Goal: Information Seeking & Learning: Learn about a topic

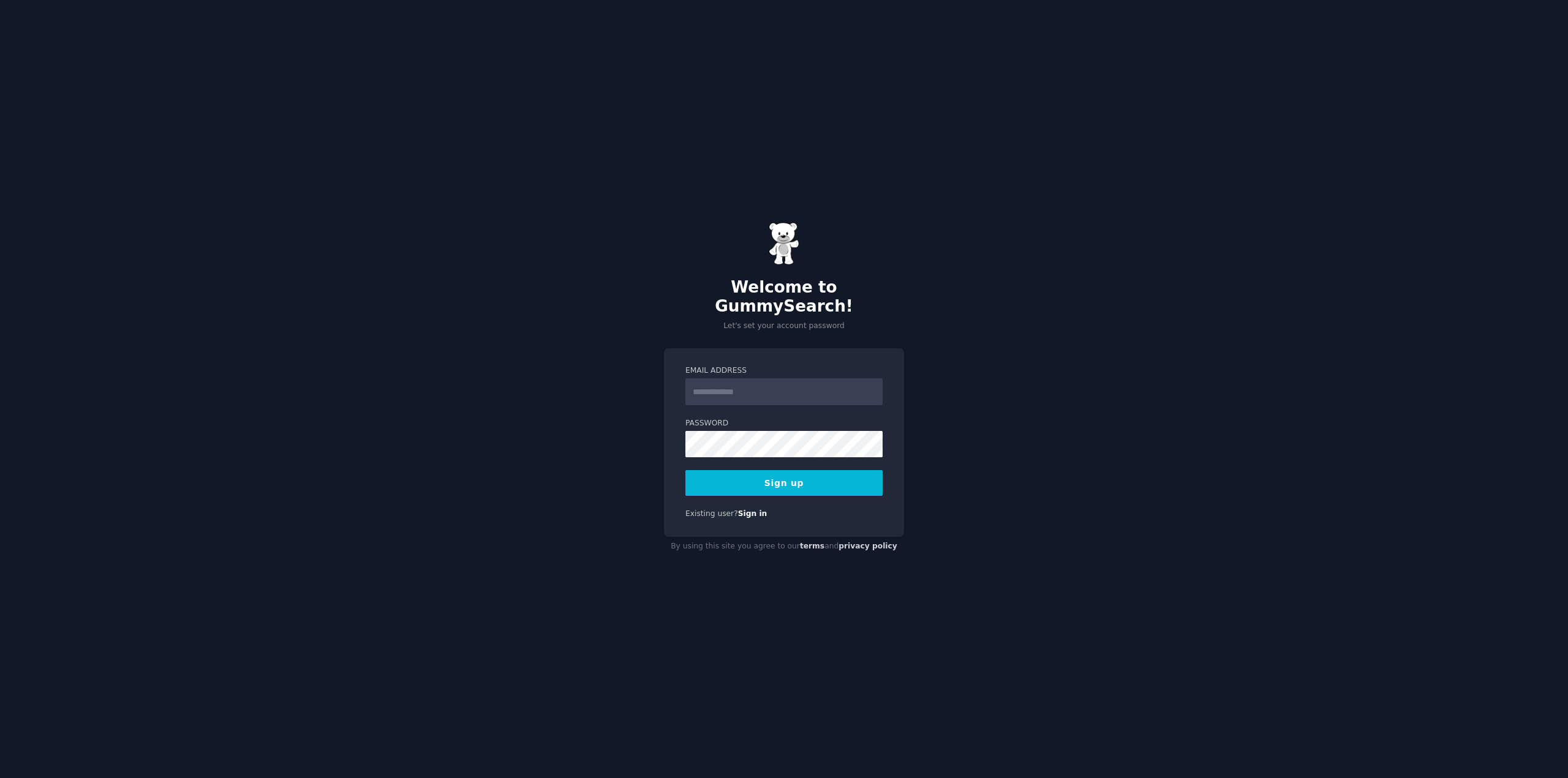
click at [799, 385] on input "Email Address" at bounding box center [783, 392] width 197 height 27
type input "**********"
click at [805, 476] on button "Sign up" at bounding box center [783, 483] width 197 height 26
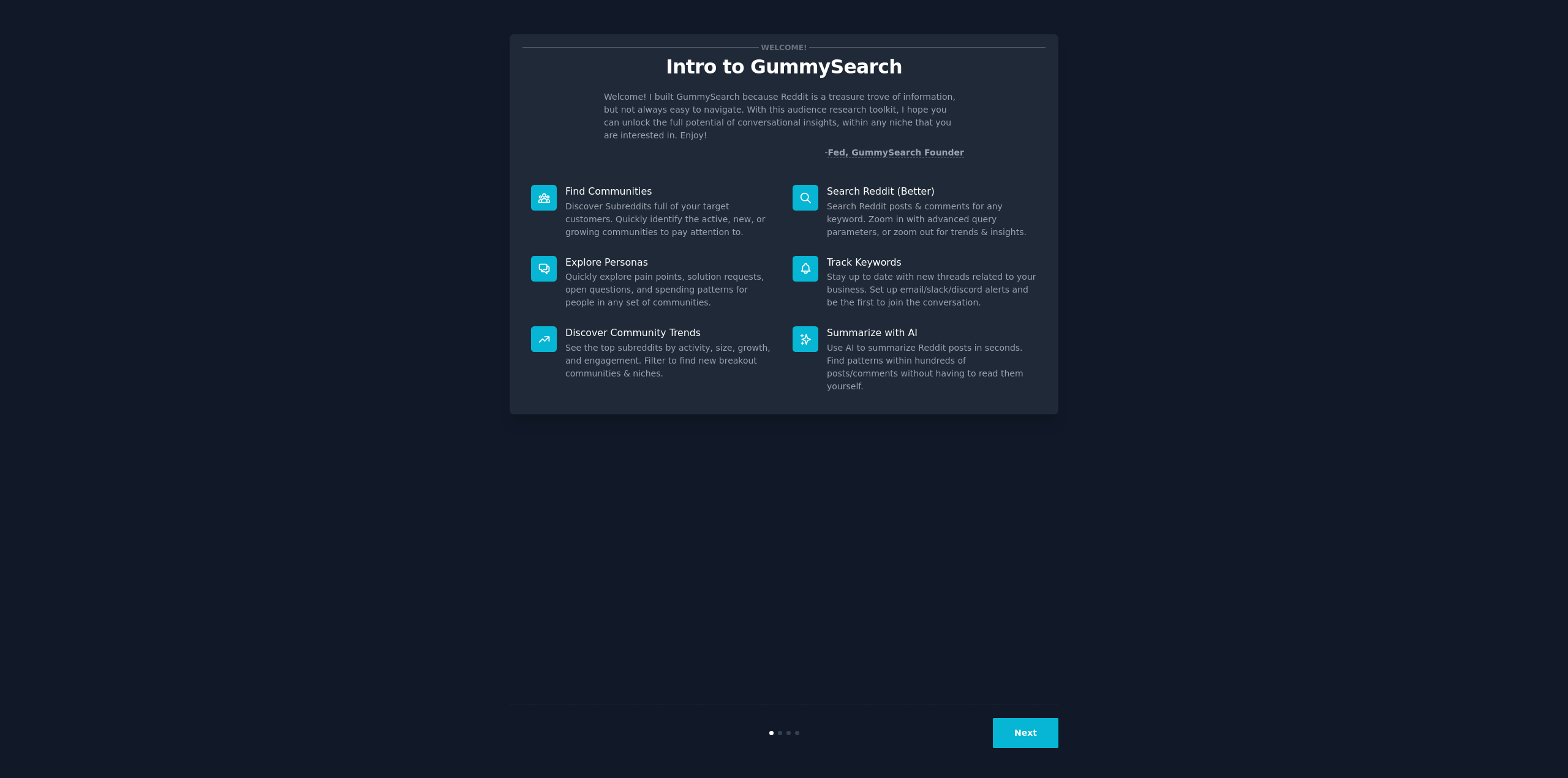
click at [1032, 732] on button "Next" at bounding box center [1025, 733] width 65 height 30
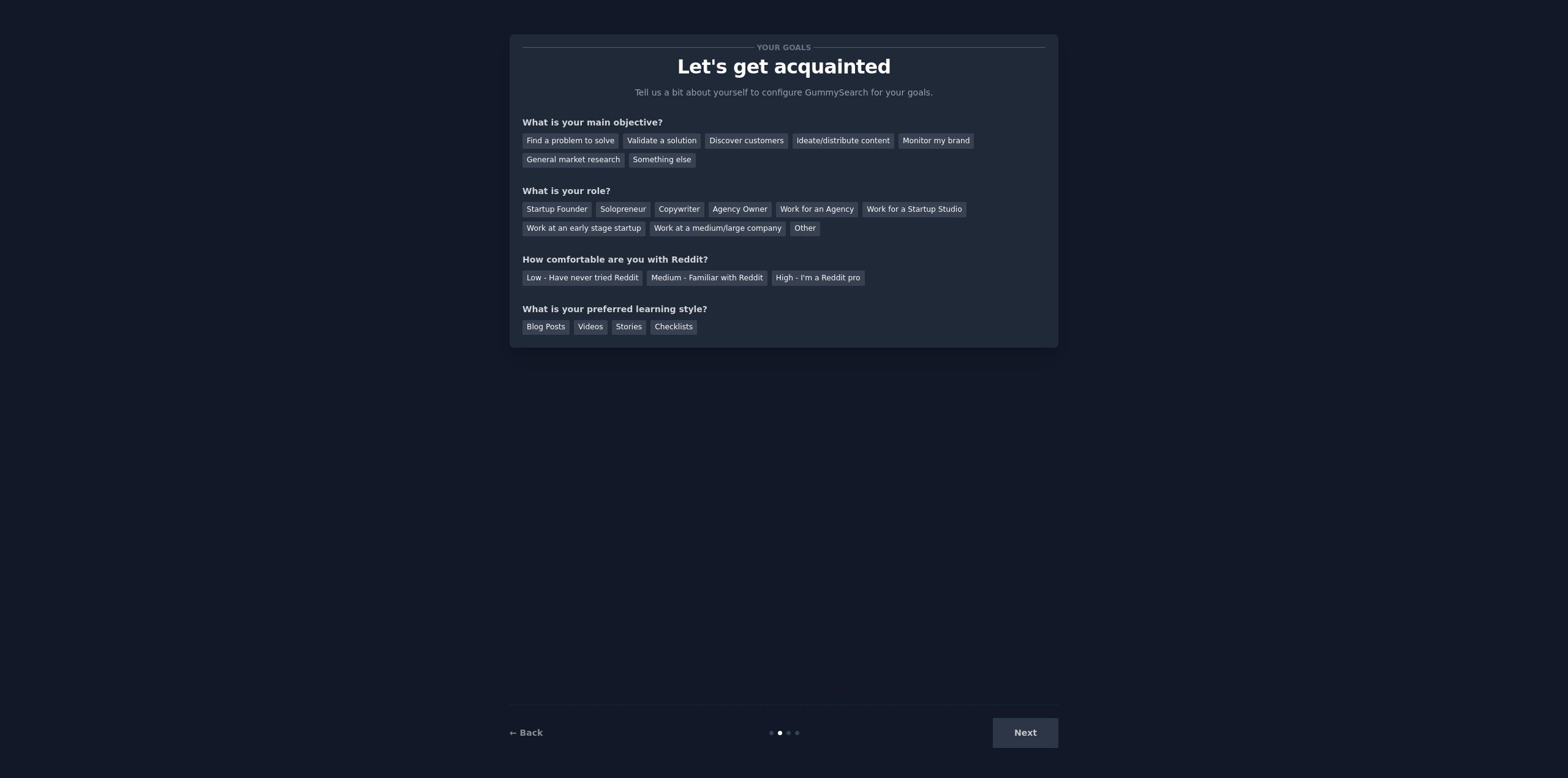
click at [1037, 730] on div "Next" at bounding box center [966, 733] width 183 height 30
click at [1038, 735] on div "Next" at bounding box center [966, 733] width 183 height 30
click at [1034, 727] on div "Next" at bounding box center [966, 733] width 183 height 30
click at [590, 145] on div "Find a problem to solve" at bounding box center [570, 141] width 96 height 16
click at [619, 210] on div "Solopreneur" at bounding box center [622, 210] width 54 height 16
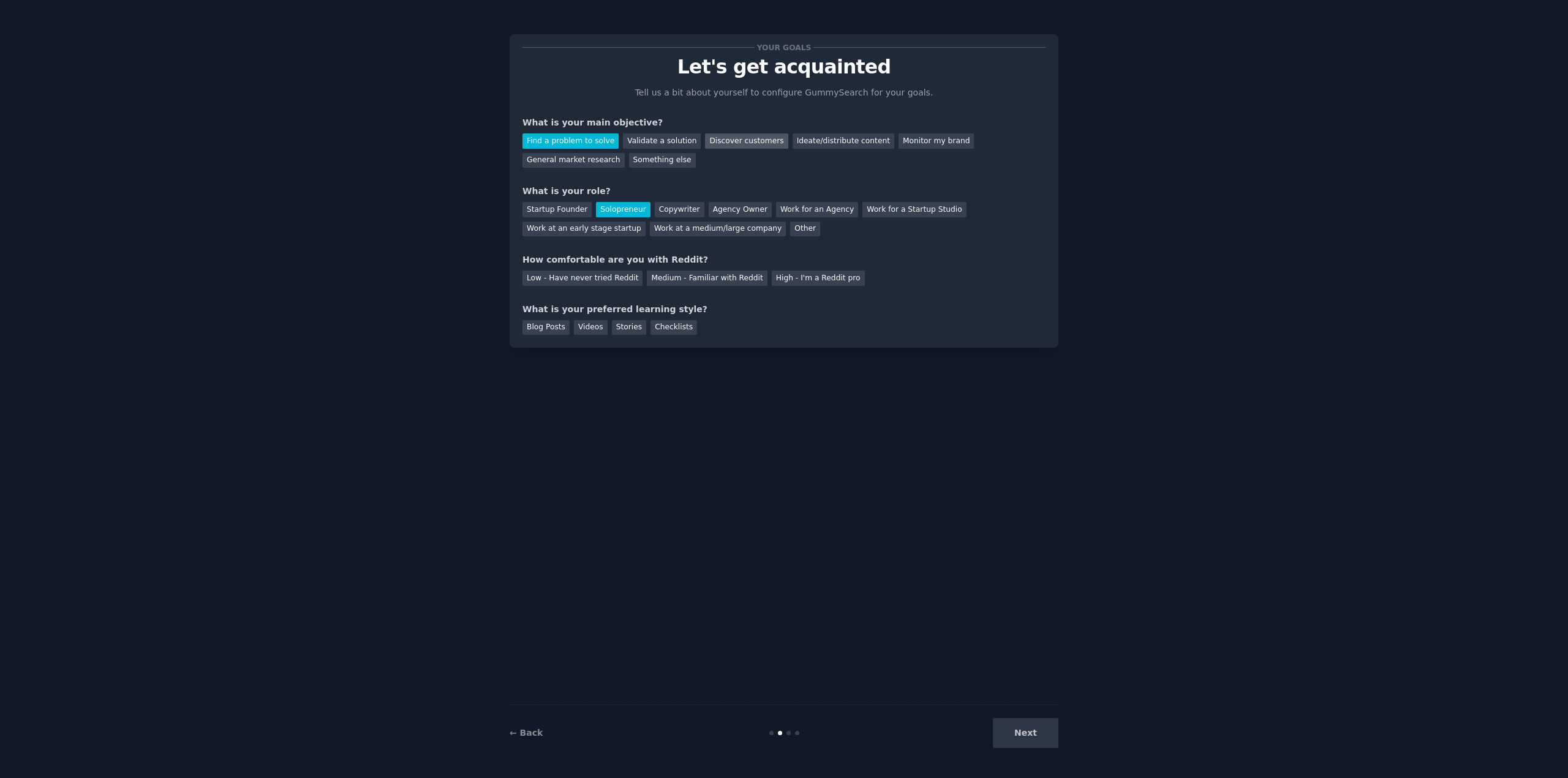
click at [738, 144] on div "Discover customers" at bounding box center [746, 141] width 83 height 16
click at [564, 143] on div "Find a problem to solve" at bounding box center [570, 141] width 96 height 16
click at [689, 274] on div "Medium - Familiar with Reddit" at bounding box center [706, 278] width 120 height 16
click at [536, 329] on div "Blog Posts" at bounding box center [545, 328] width 47 height 16
click at [1021, 735] on button "Next" at bounding box center [1025, 733] width 65 height 30
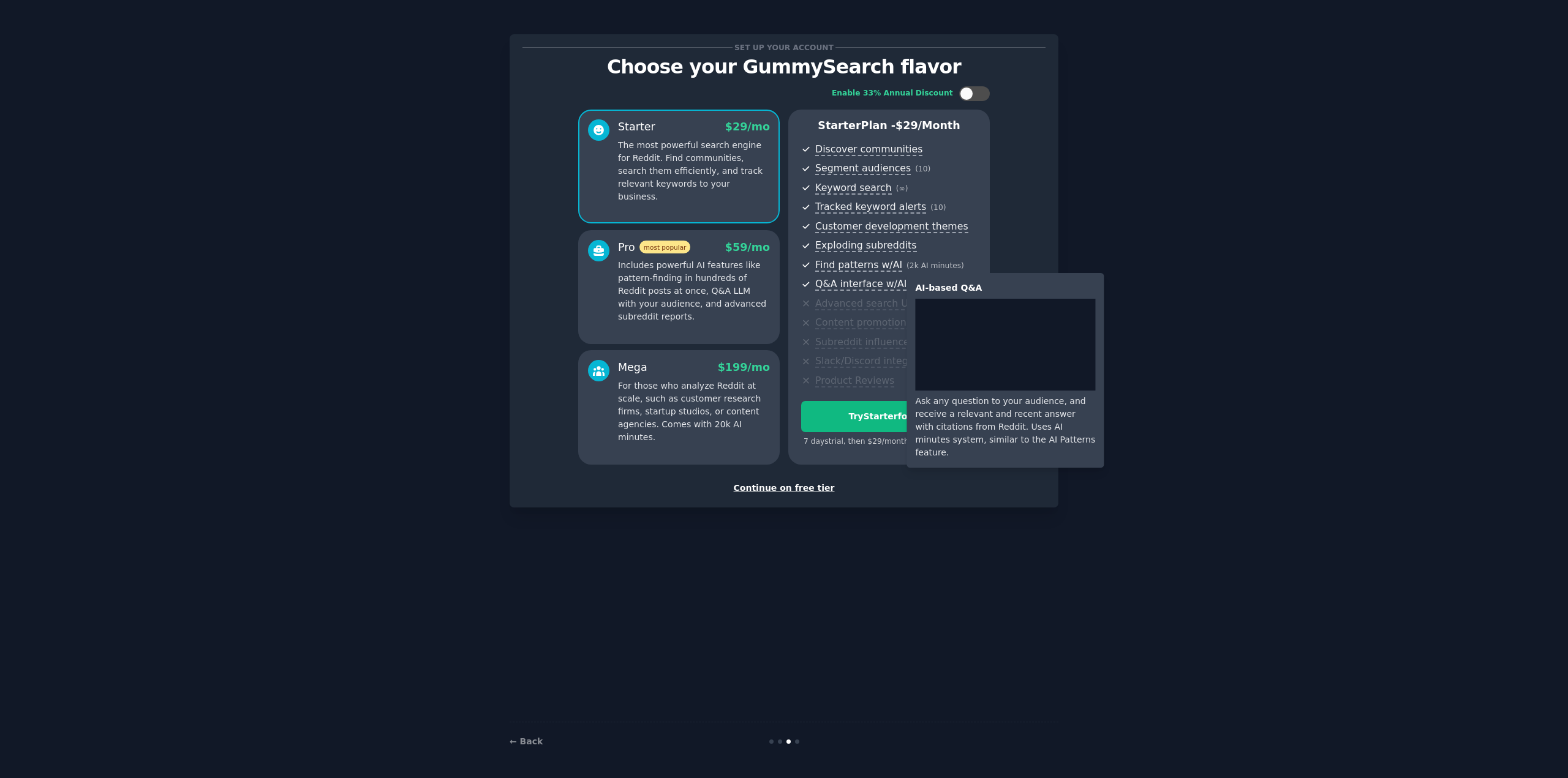
click at [877, 286] on span "Q&A interface w/AI" at bounding box center [861, 285] width 92 height 13
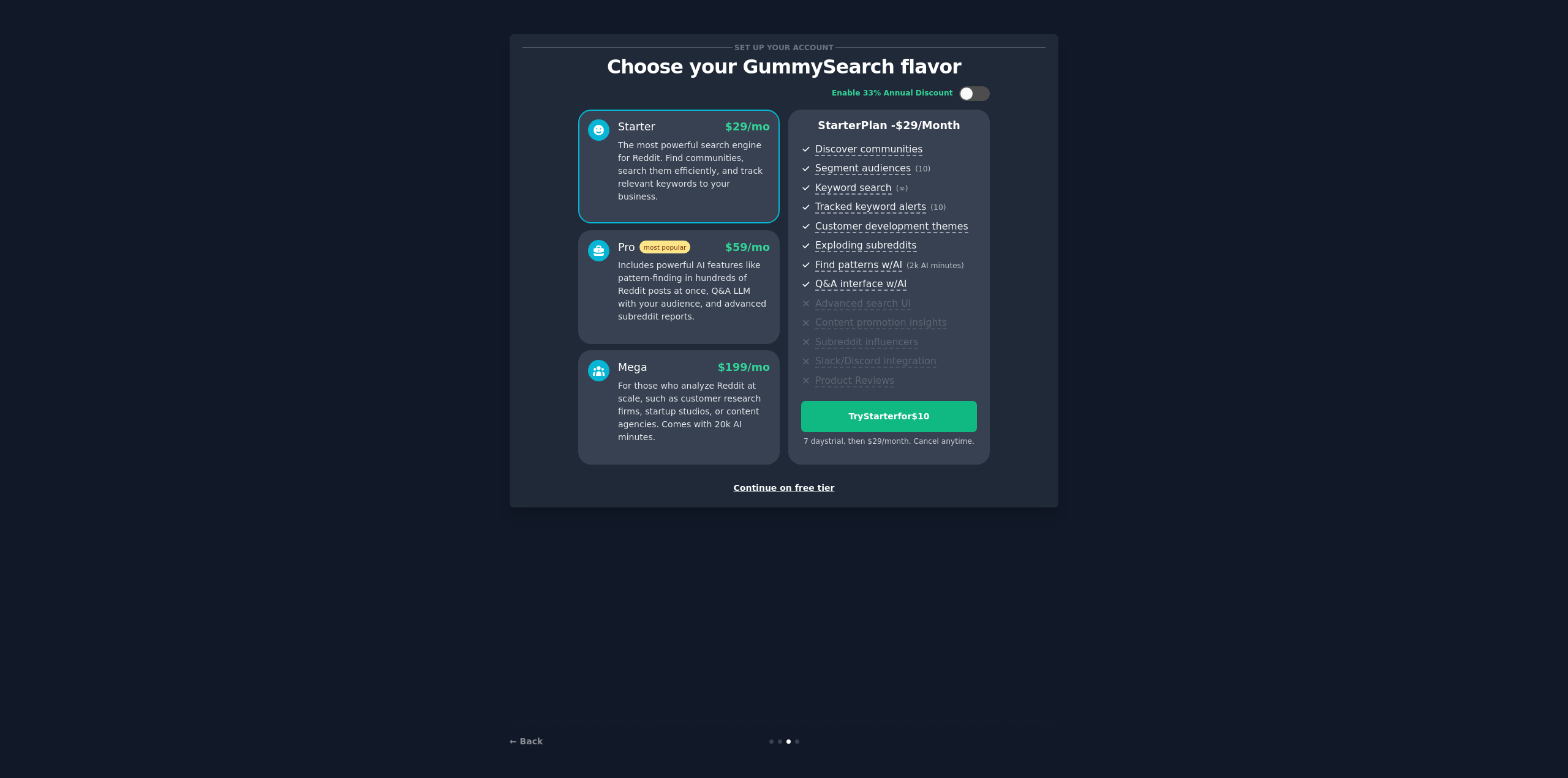
click at [784, 488] on div "Continue on free tier" at bounding box center [784, 488] width 523 height 13
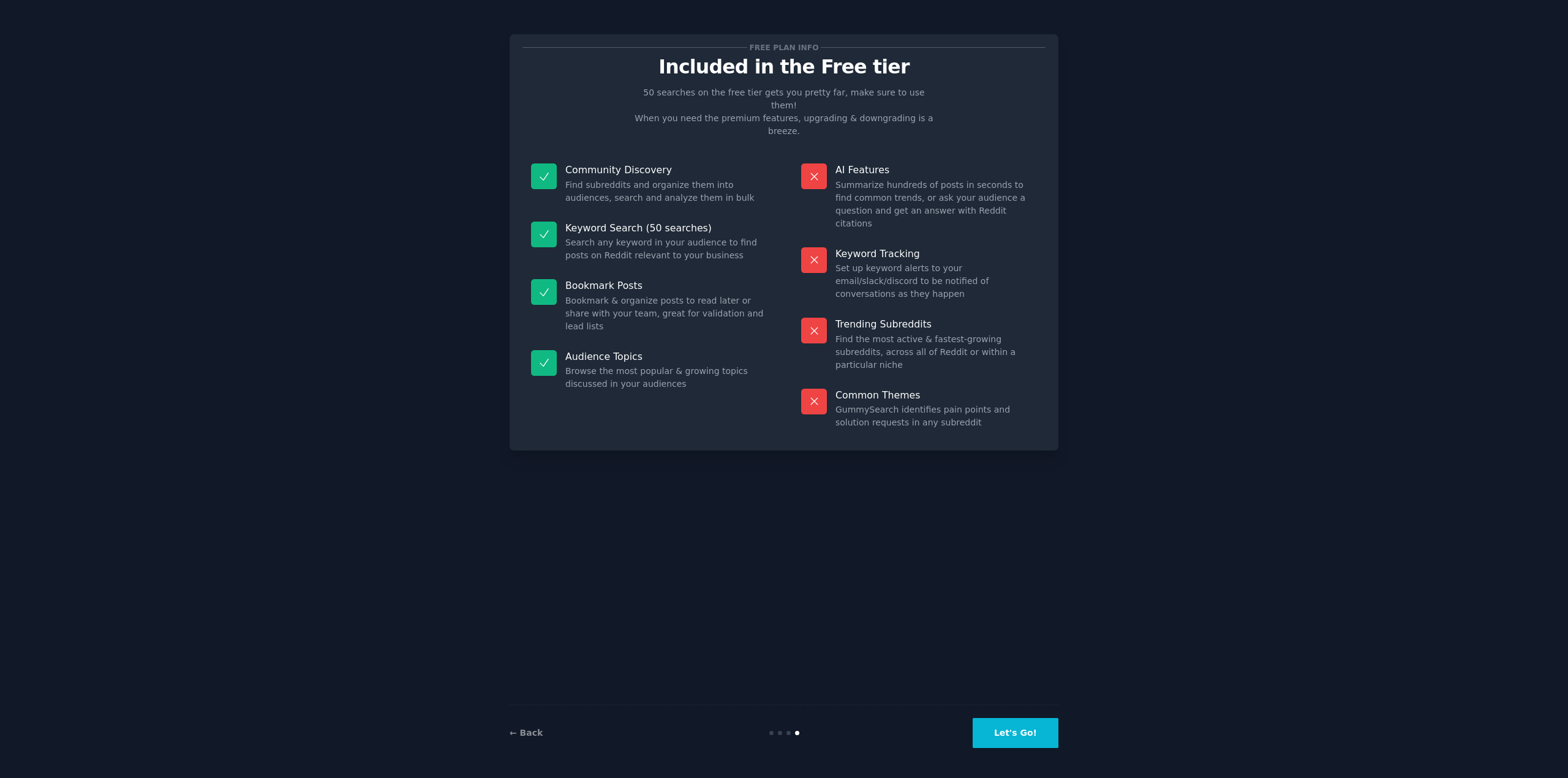
click at [1017, 735] on button "Let's Go!" at bounding box center [1015, 733] width 86 height 30
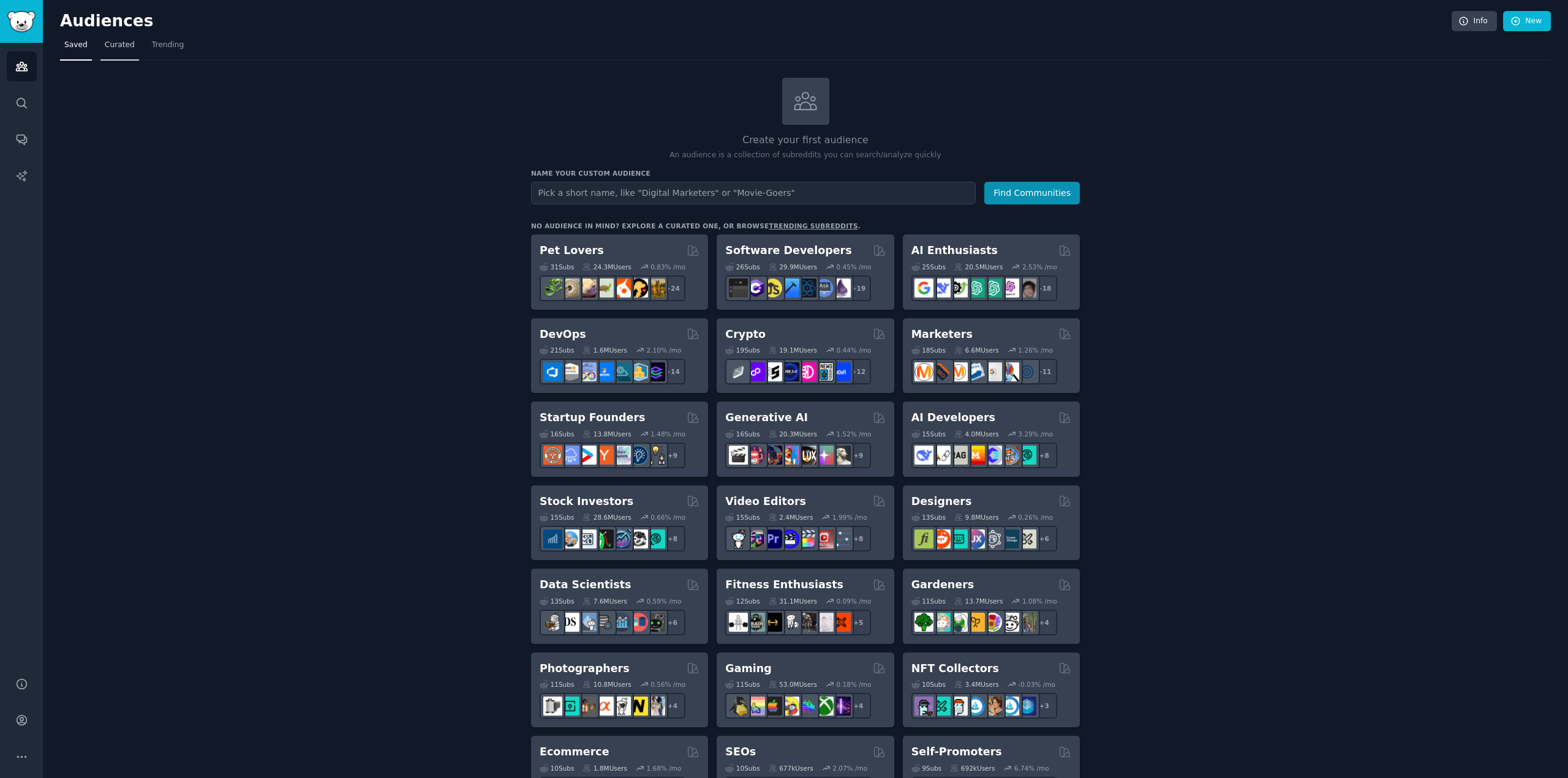
click at [124, 47] on span "Curated" at bounding box center [120, 45] width 30 height 11
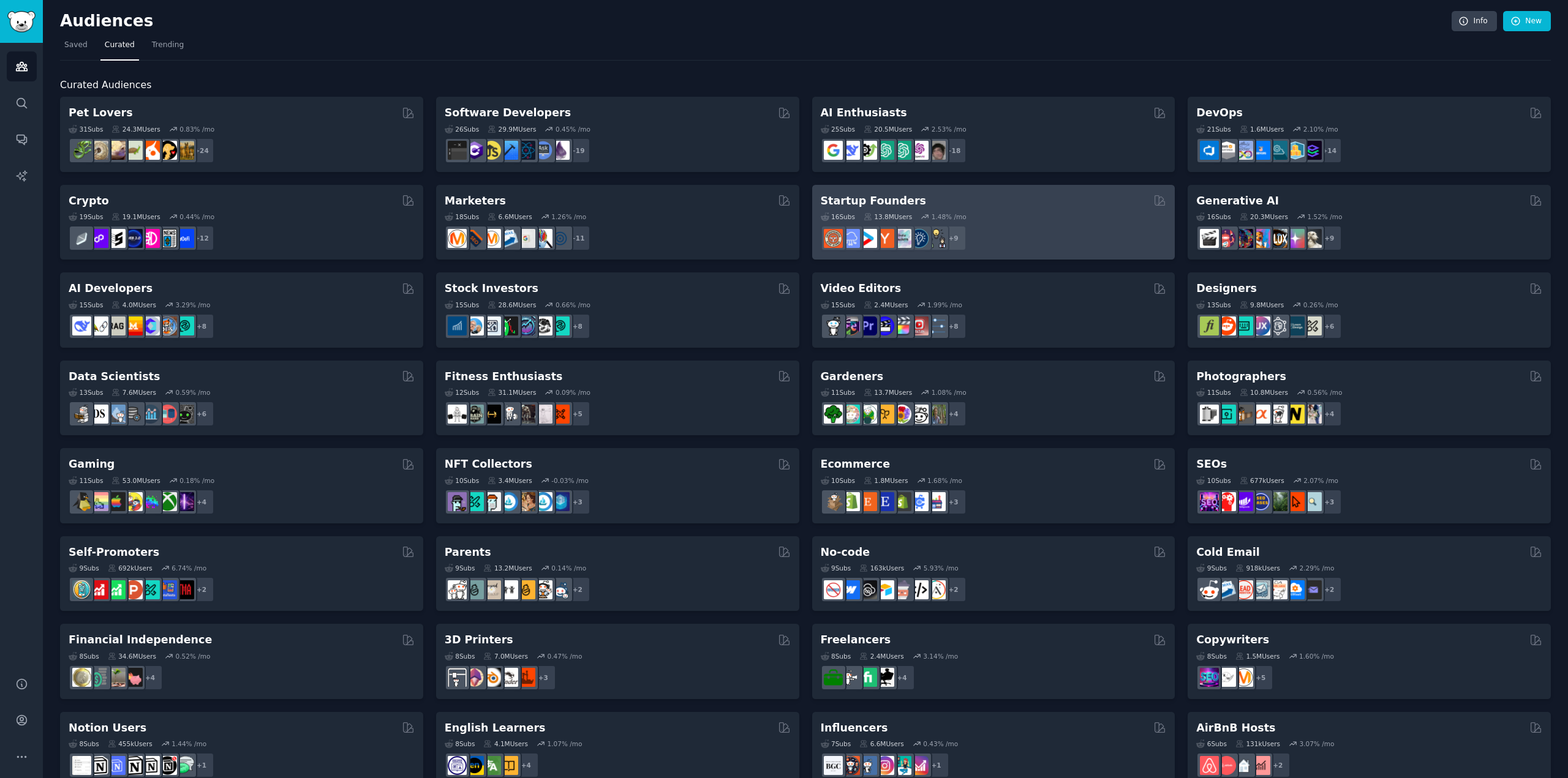
click at [1028, 212] on div "16 Sub s 13.8M Users 1.48 % /mo" at bounding box center [993, 216] width 346 height 8
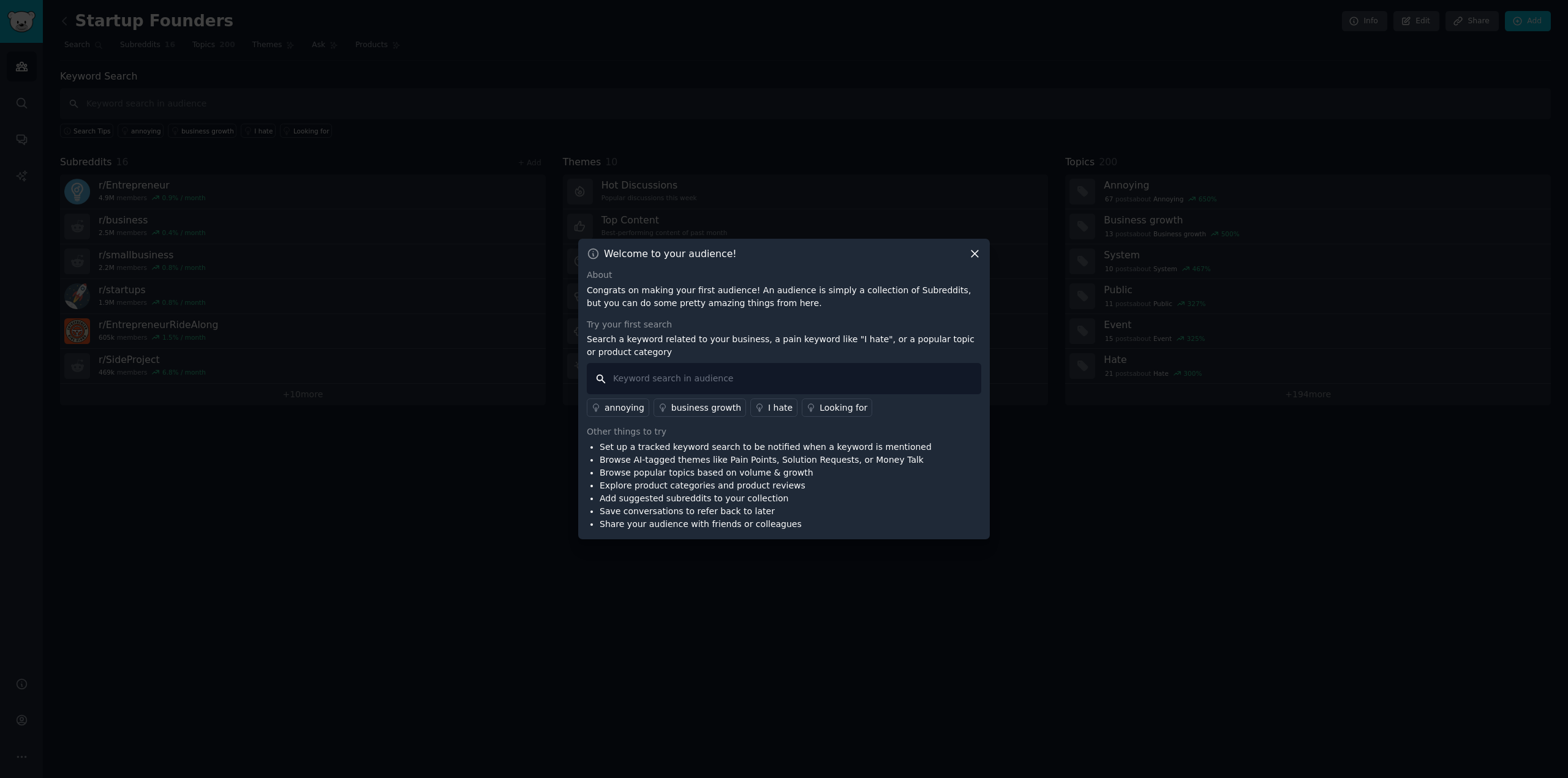
click at [867, 375] on input "text" at bounding box center [784, 379] width 394 height 31
click at [767, 407] on div "I hate" at bounding box center [780, 408] width 25 height 13
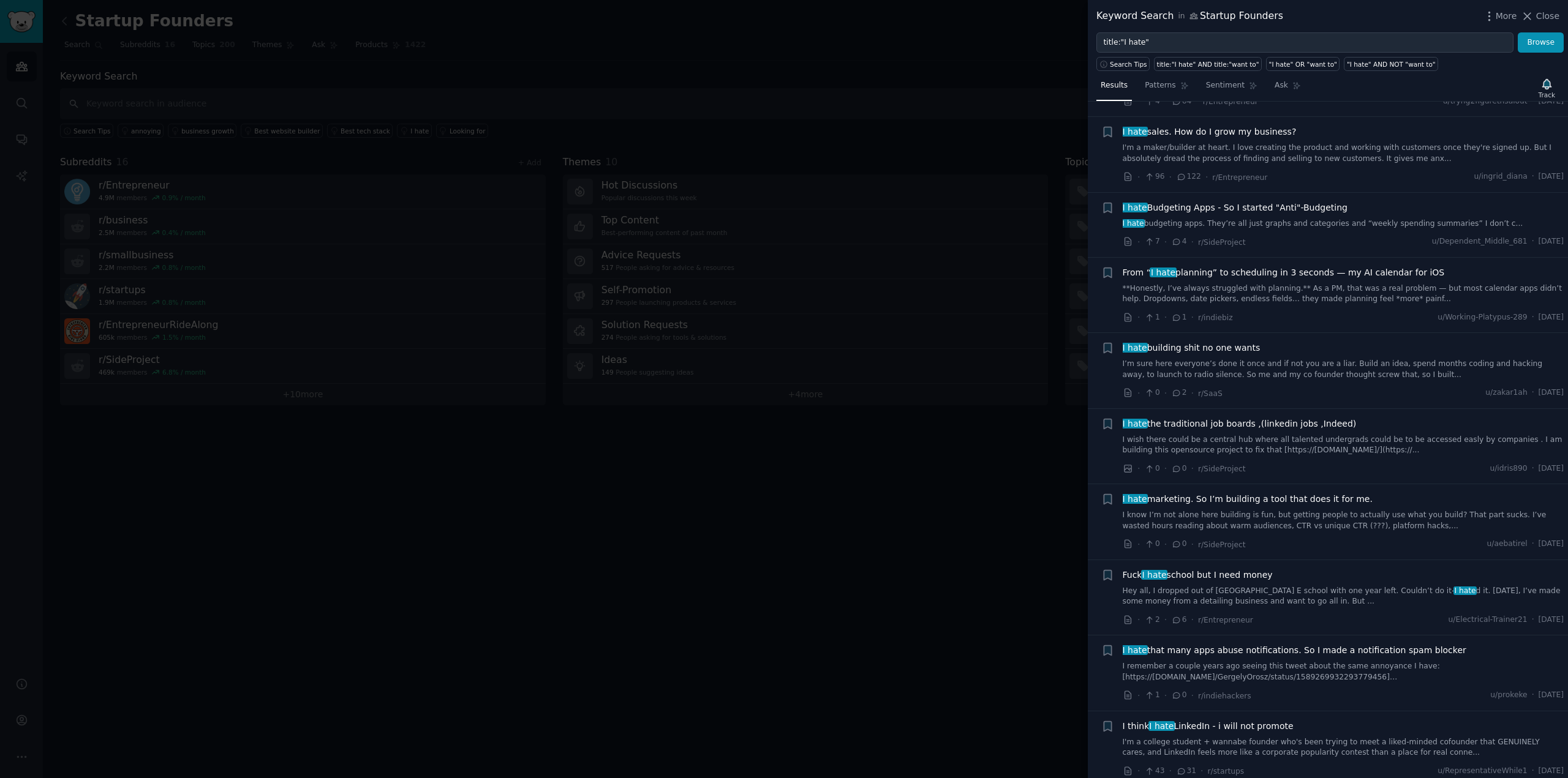
scroll to position [428, 0]
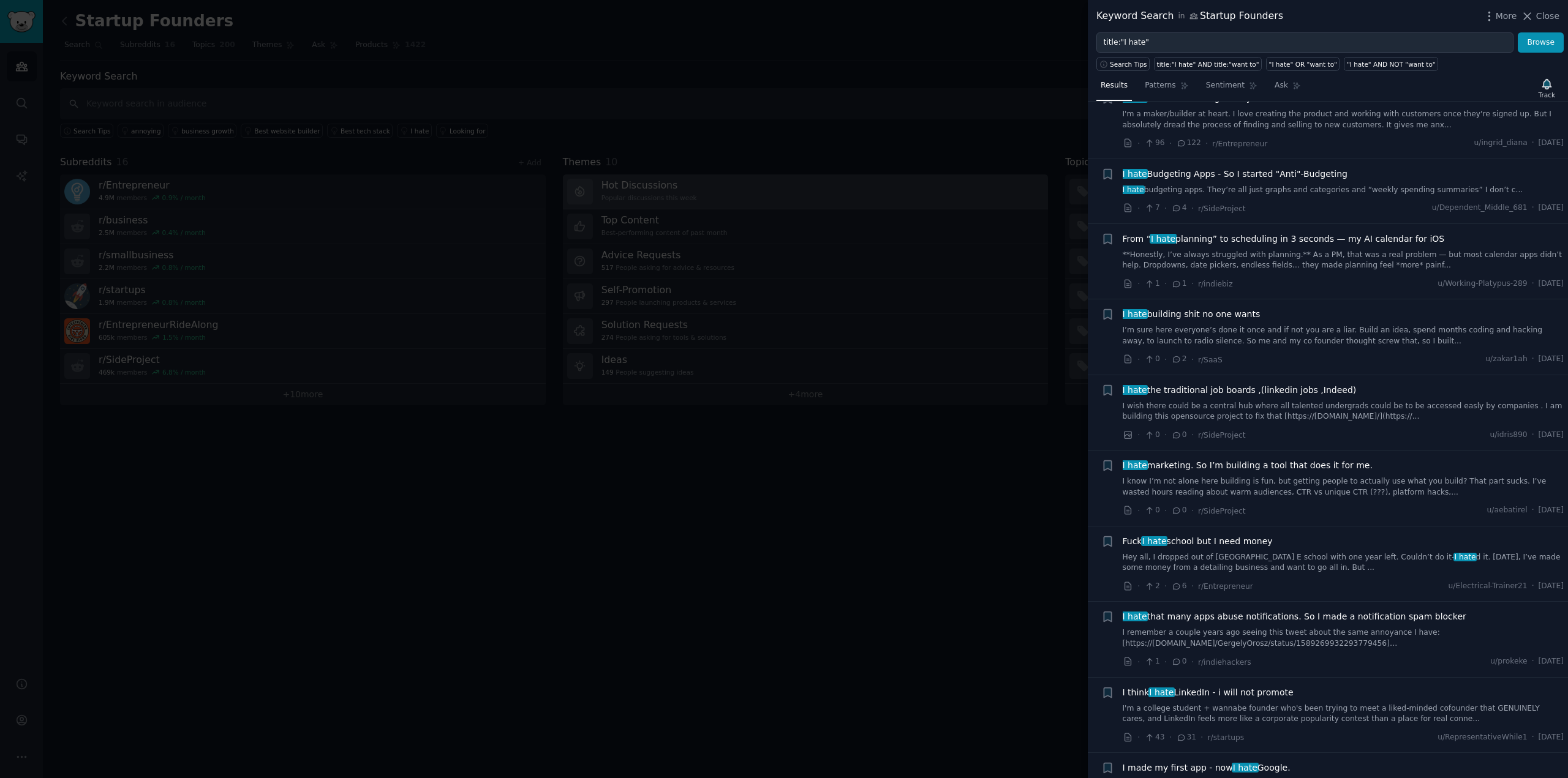
drag, startPoint x: 1553, startPoint y: 13, endPoint x: 909, endPoint y: 188, distance: 667.4
click at [1553, 13] on span "Close" at bounding box center [1547, 17] width 23 height 13
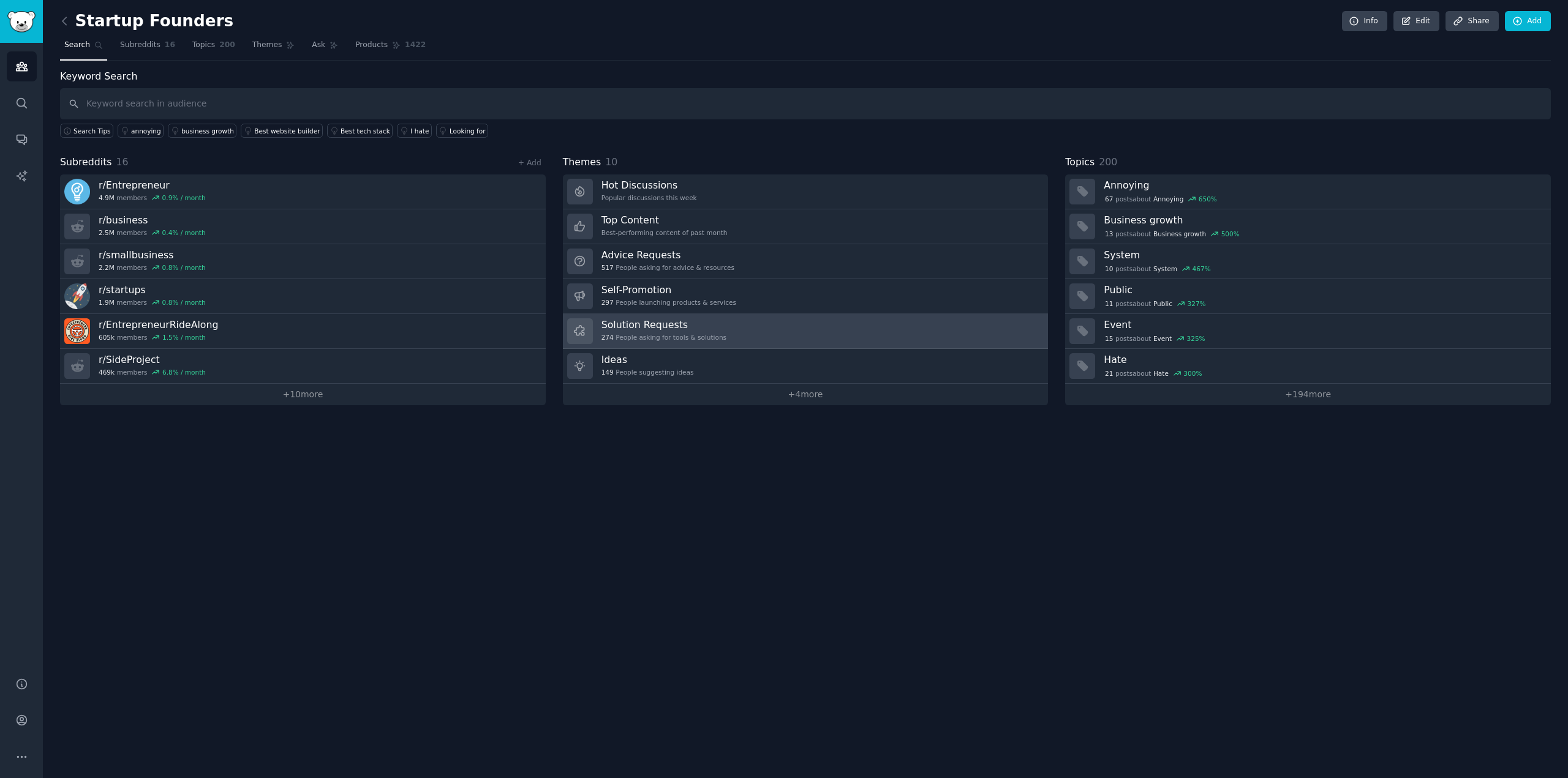
click at [895, 342] on link "Solution Requests 274 People asking for tools & solutions" at bounding box center [805, 332] width 485 height 35
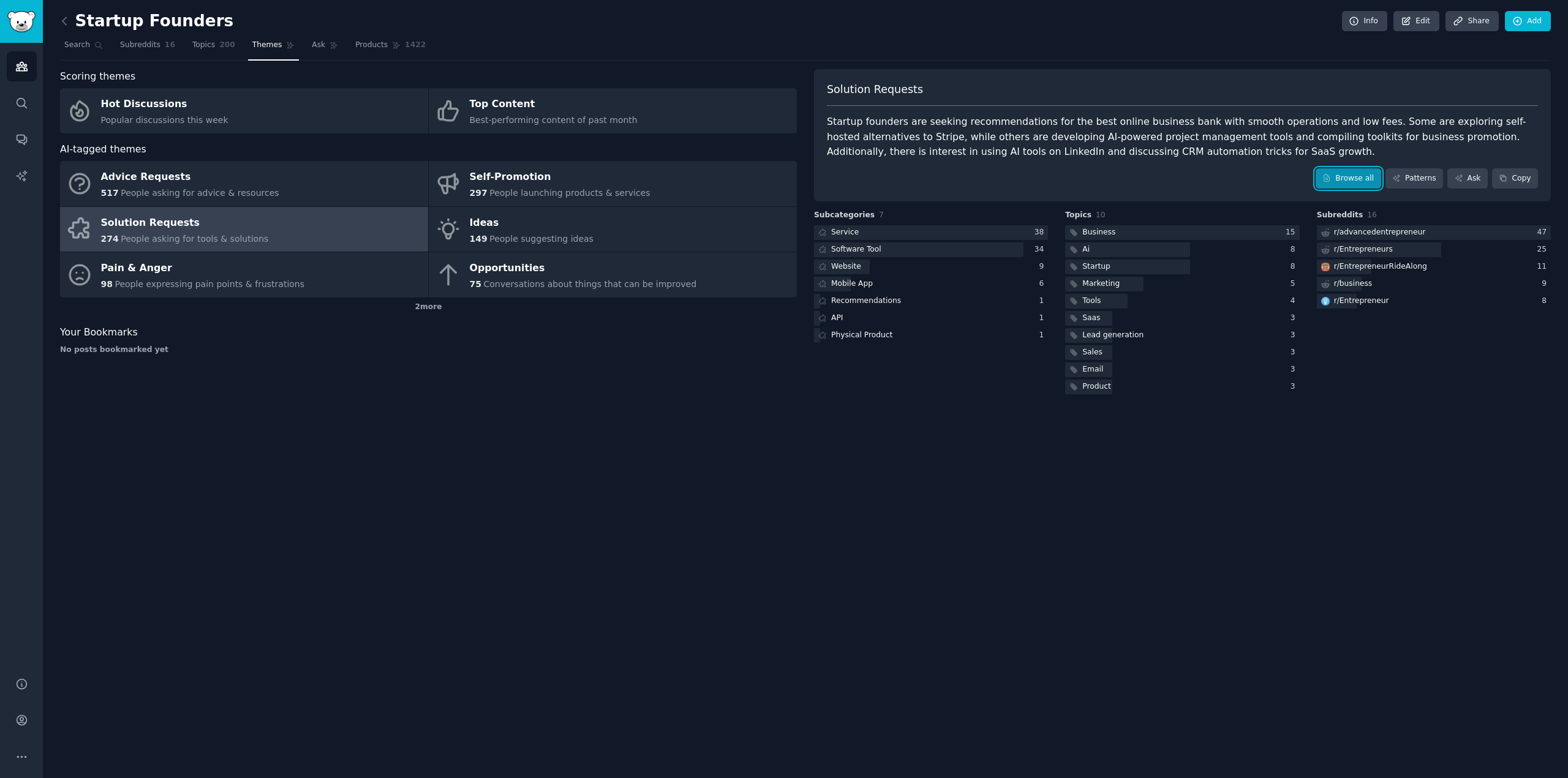
click at [1367, 179] on link "Browse all" at bounding box center [1348, 178] width 65 height 21
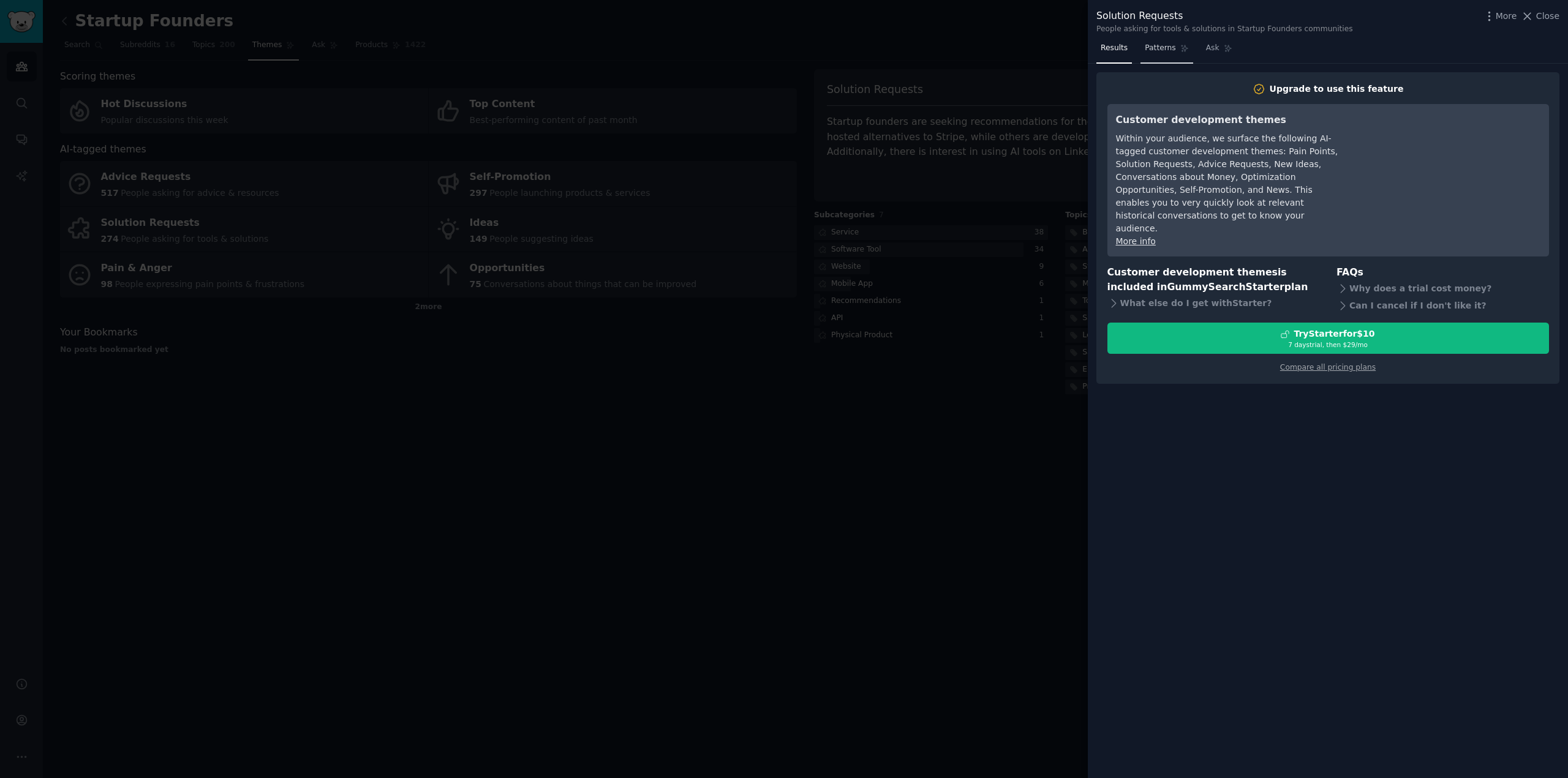
click at [1156, 54] on link "Patterns" at bounding box center [1166, 51] width 52 height 25
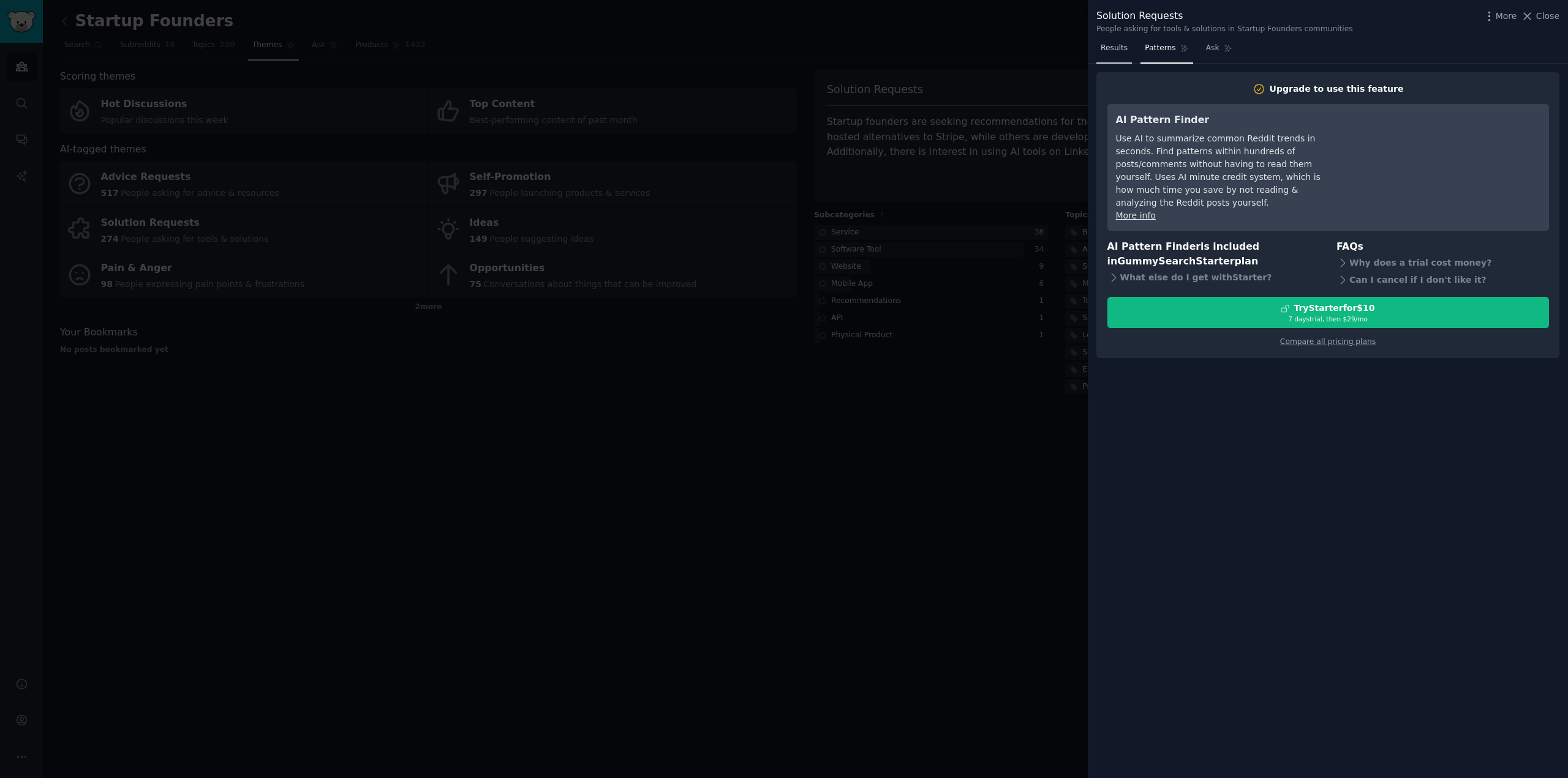
click at [1117, 54] on link "Results" at bounding box center [1113, 51] width 35 height 25
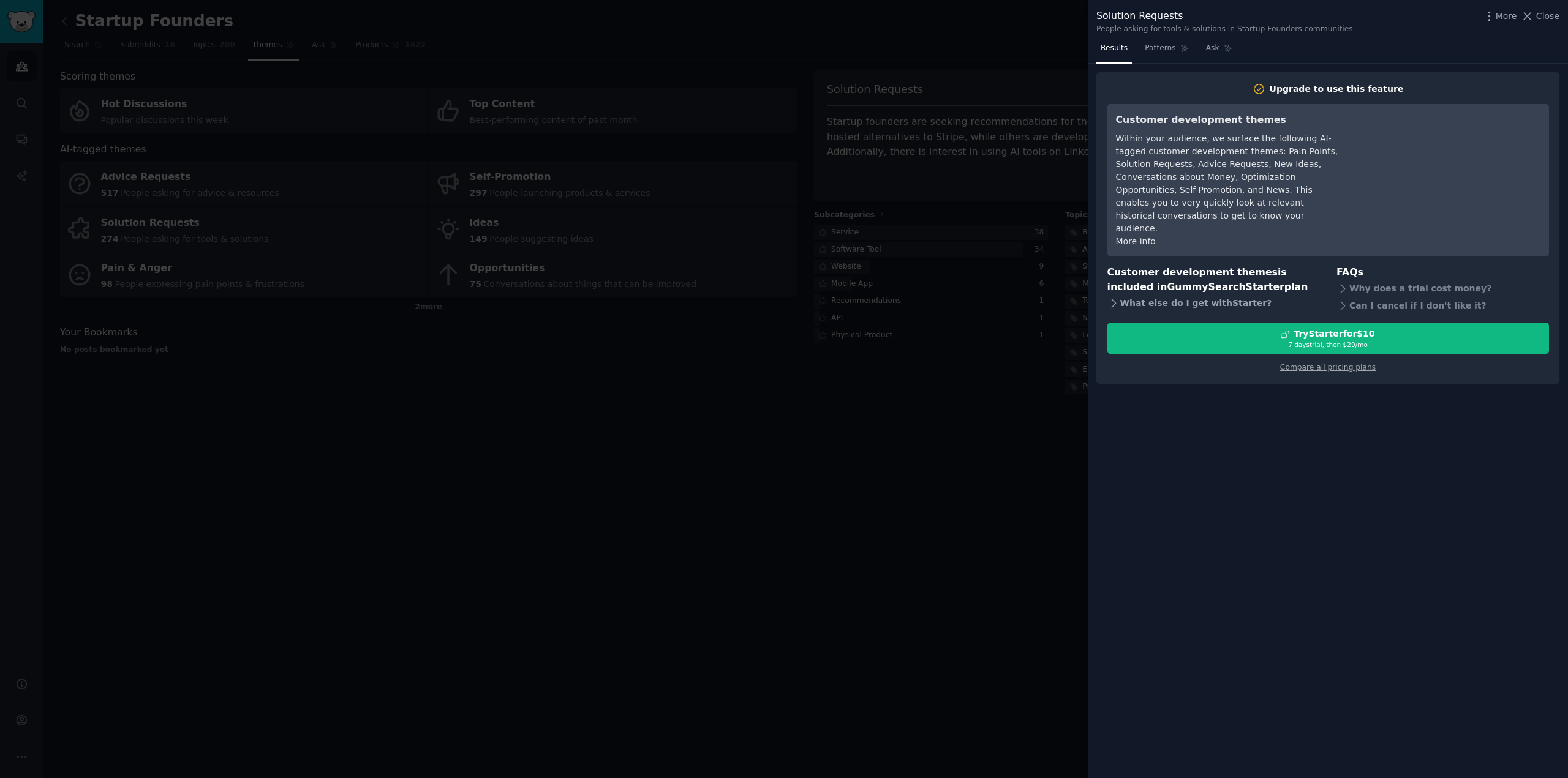
click at [1114, 297] on icon at bounding box center [1114, 304] width 13 height 13
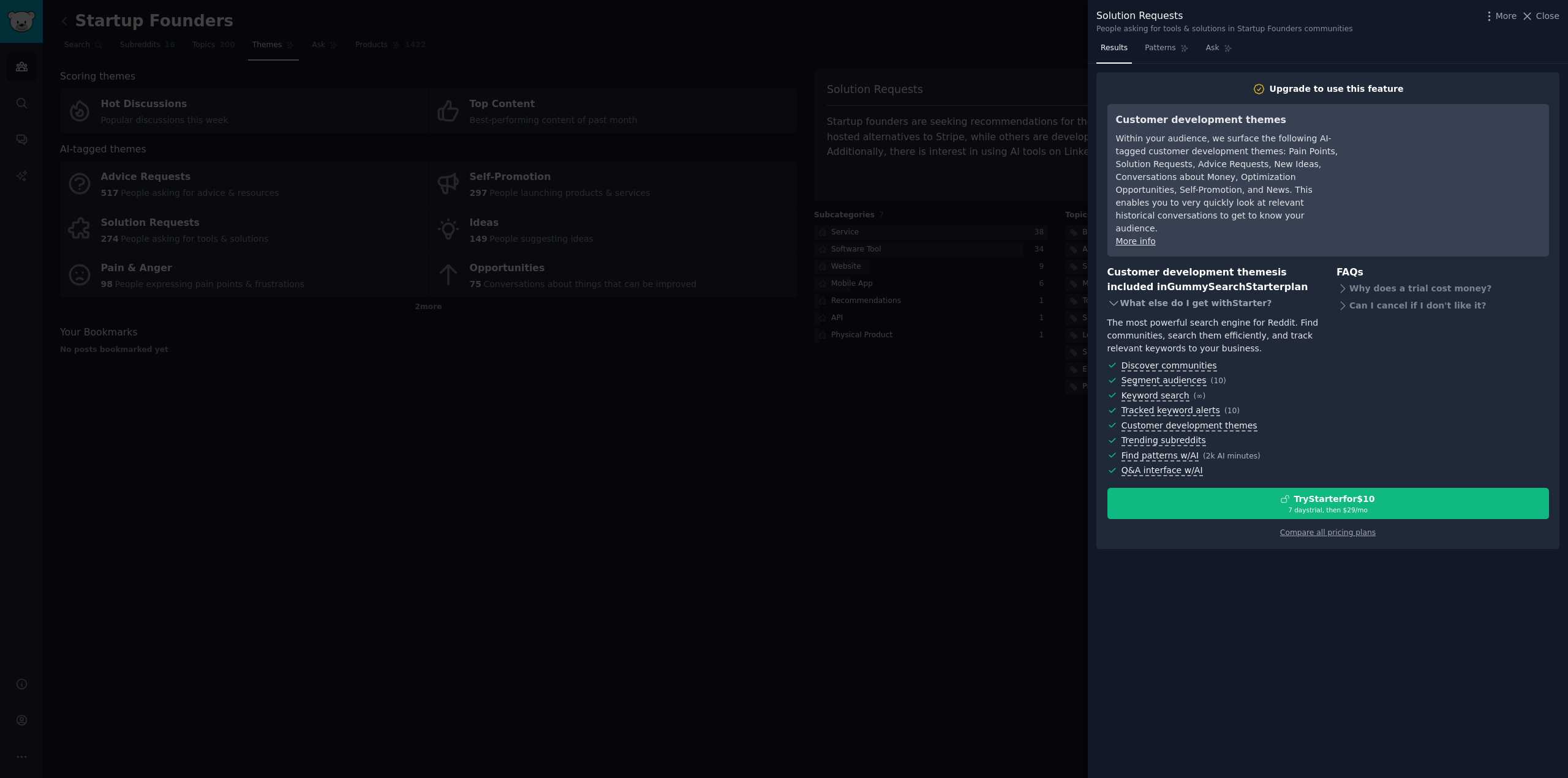
click at [1114, 297] on icon at bounding box center [1114, 304] width 13 height 13
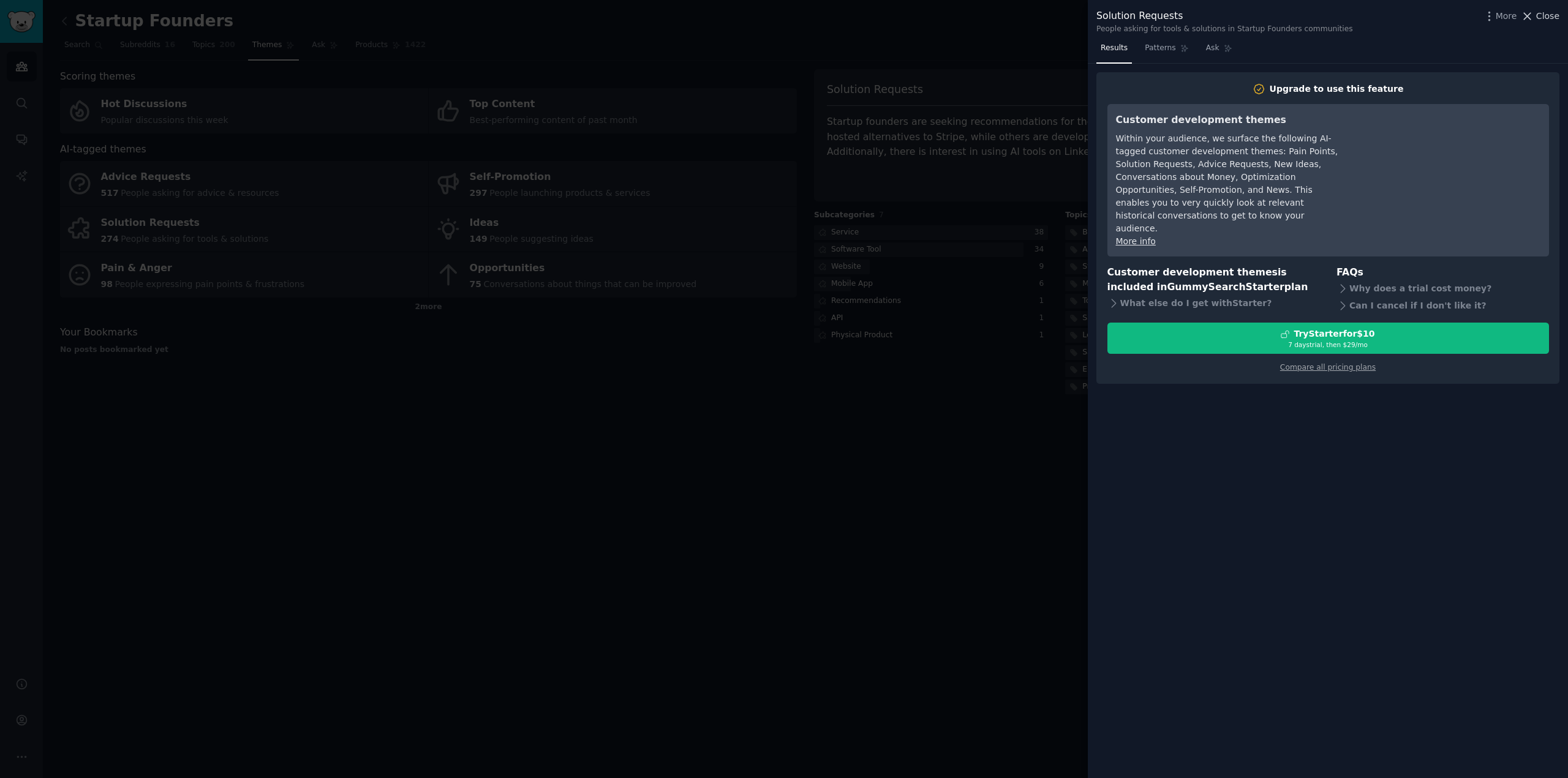
click at [1547, 13] on span "Close" at bounding box center [1547, 17] width 23 height 13
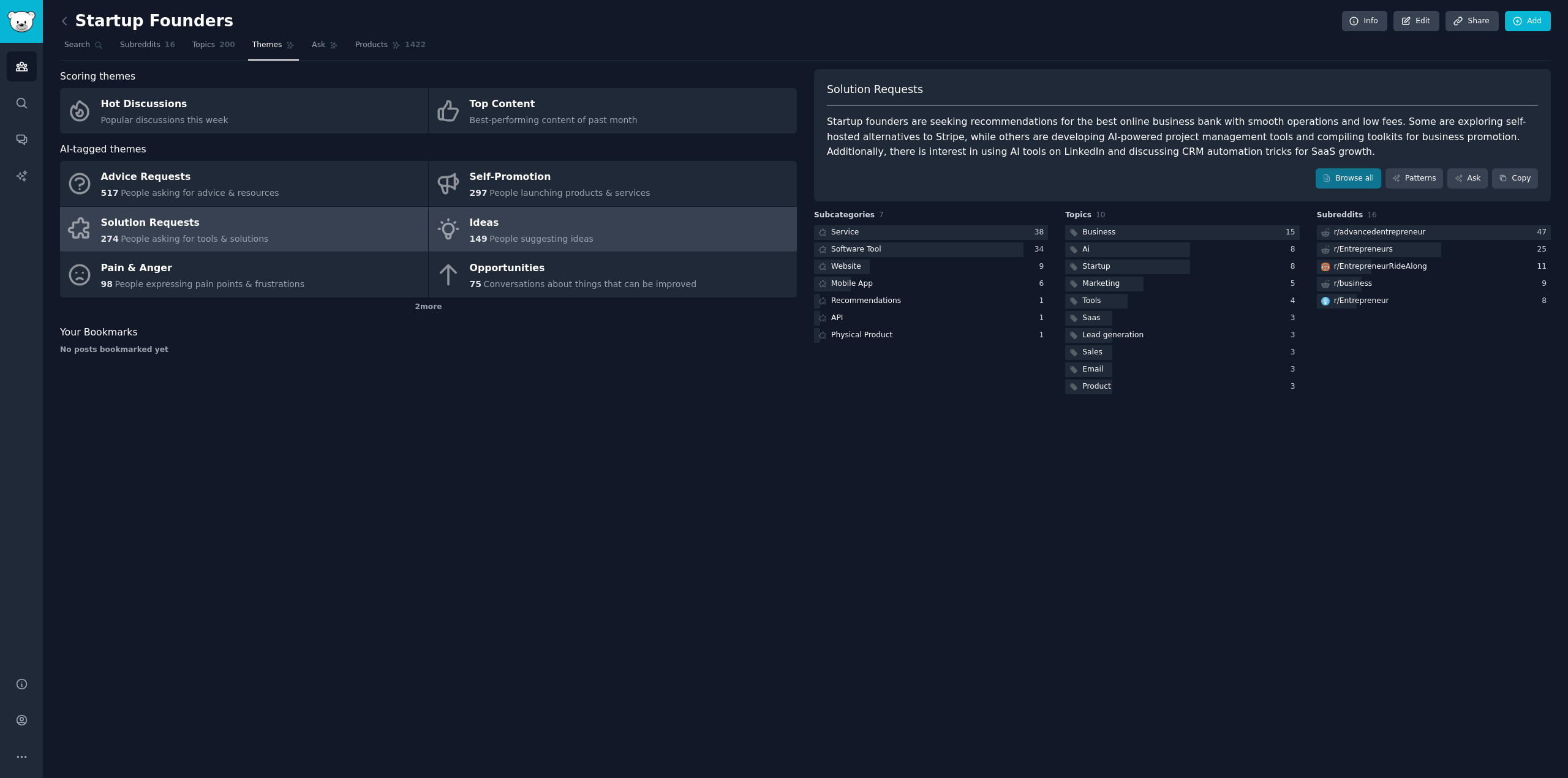
click at [586, 238] on link "Ideas 149 People suggesting ideas" at bounding box center [612, 229] width 368 height 45
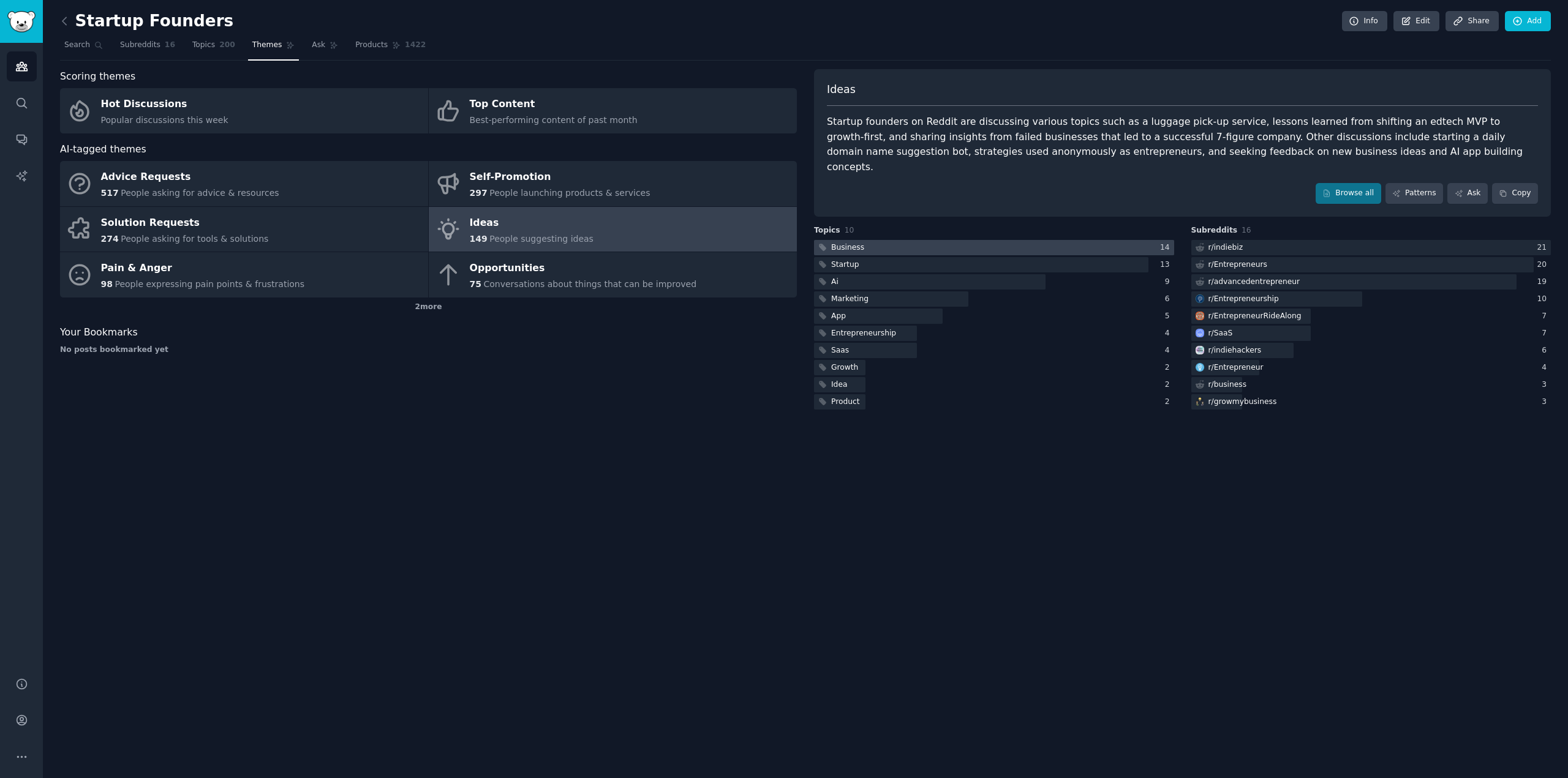
click at [1079, 240] on div at bounding box center [994, 248] width 360 height 16
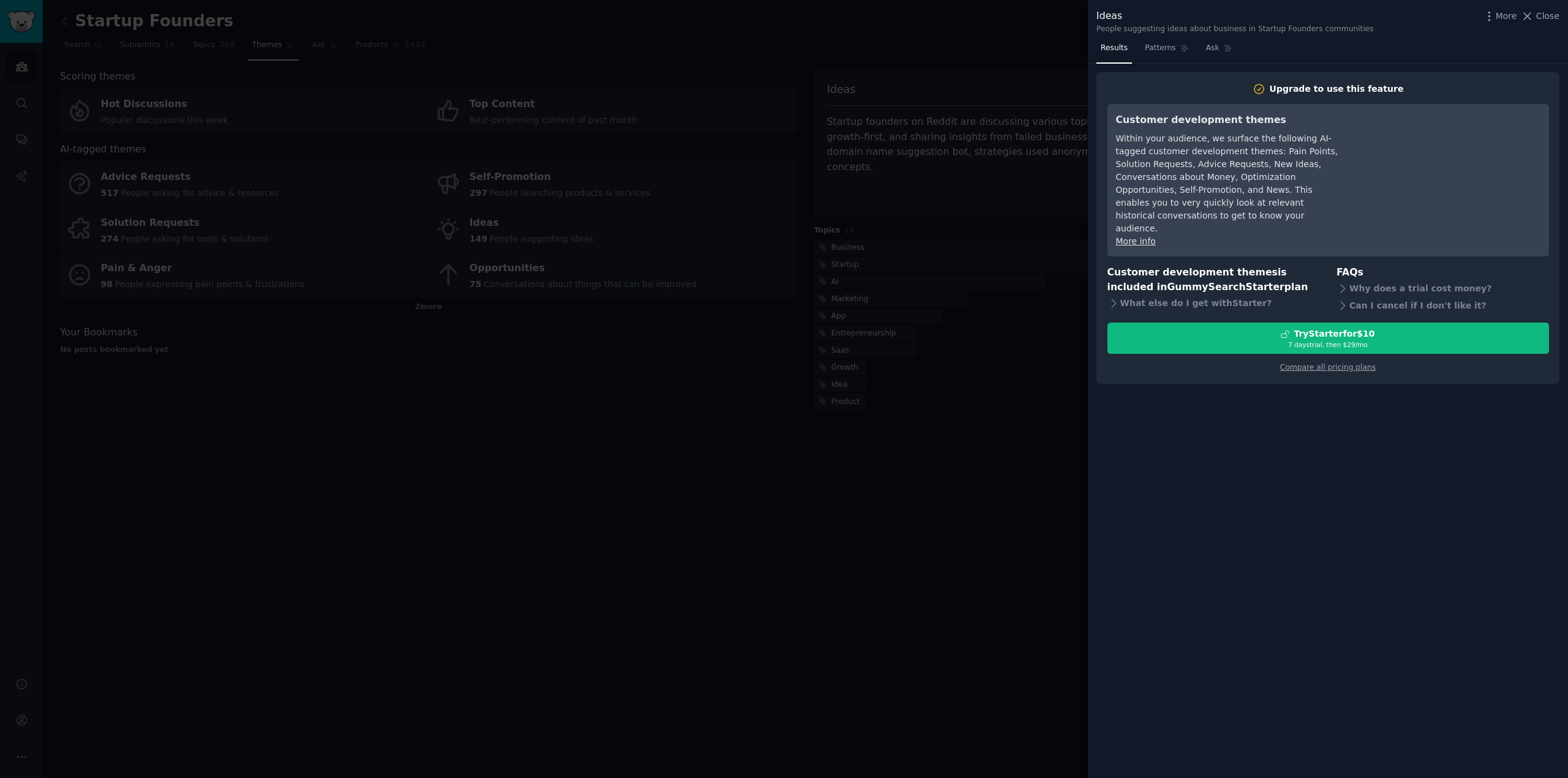
click at [1017, 450] on div at bounding box center [784, 389] width 1568 height 778
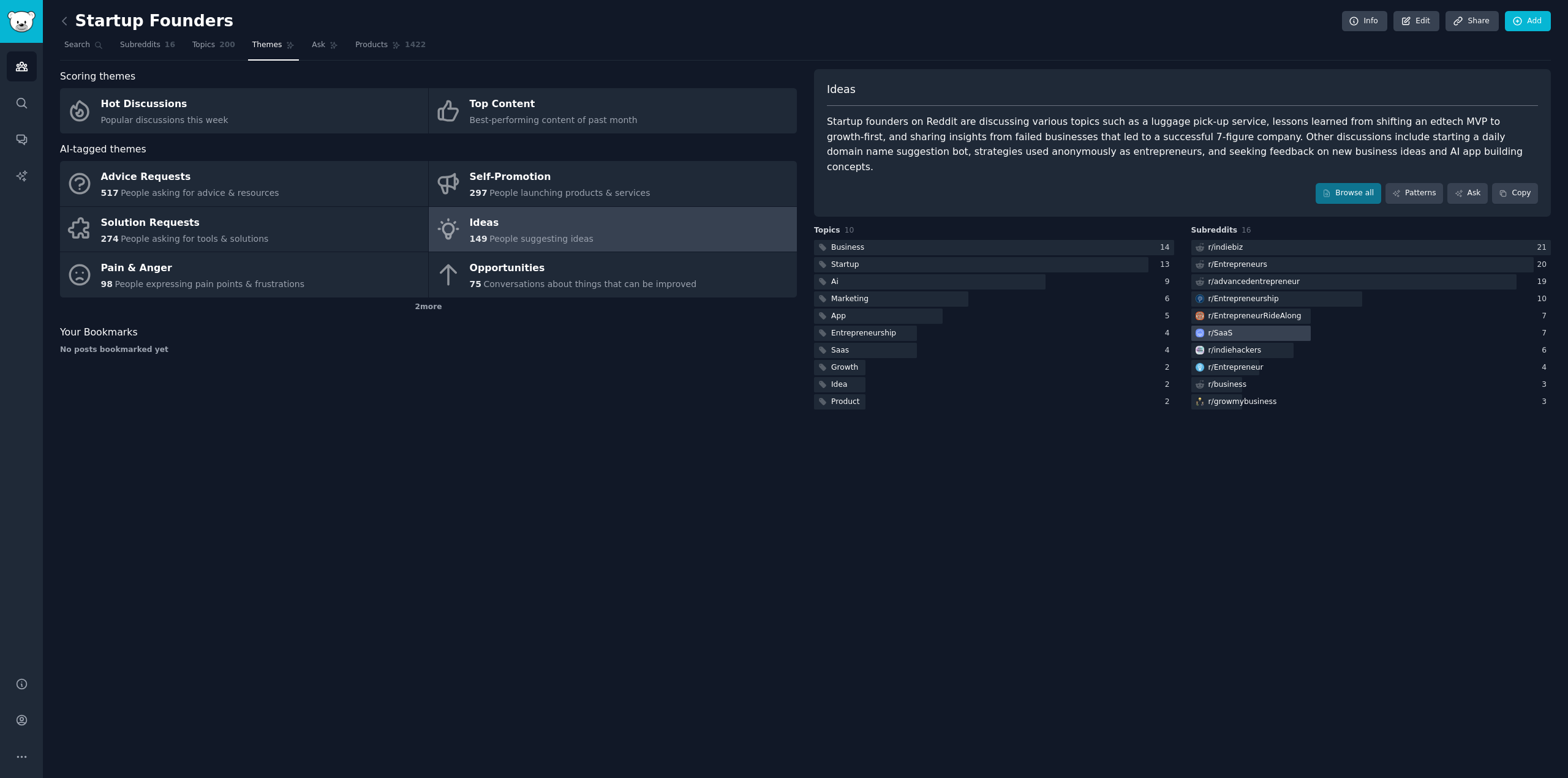
click at [1250, 326] on div at bounding box center [1250, 333] width 120 height 16
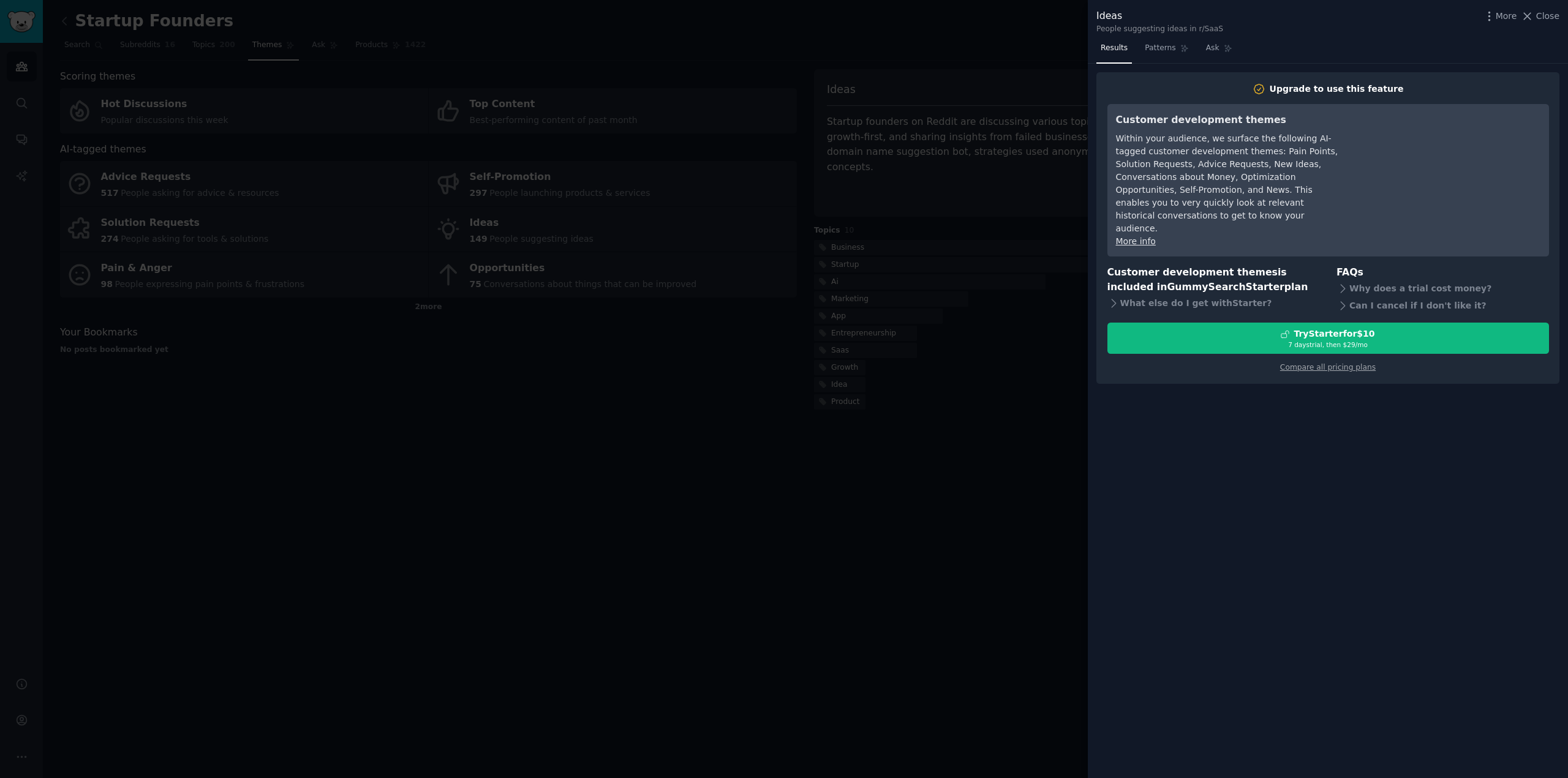
click at [856, 521] on div at bounding box center [784, 389] width 1568 height 778
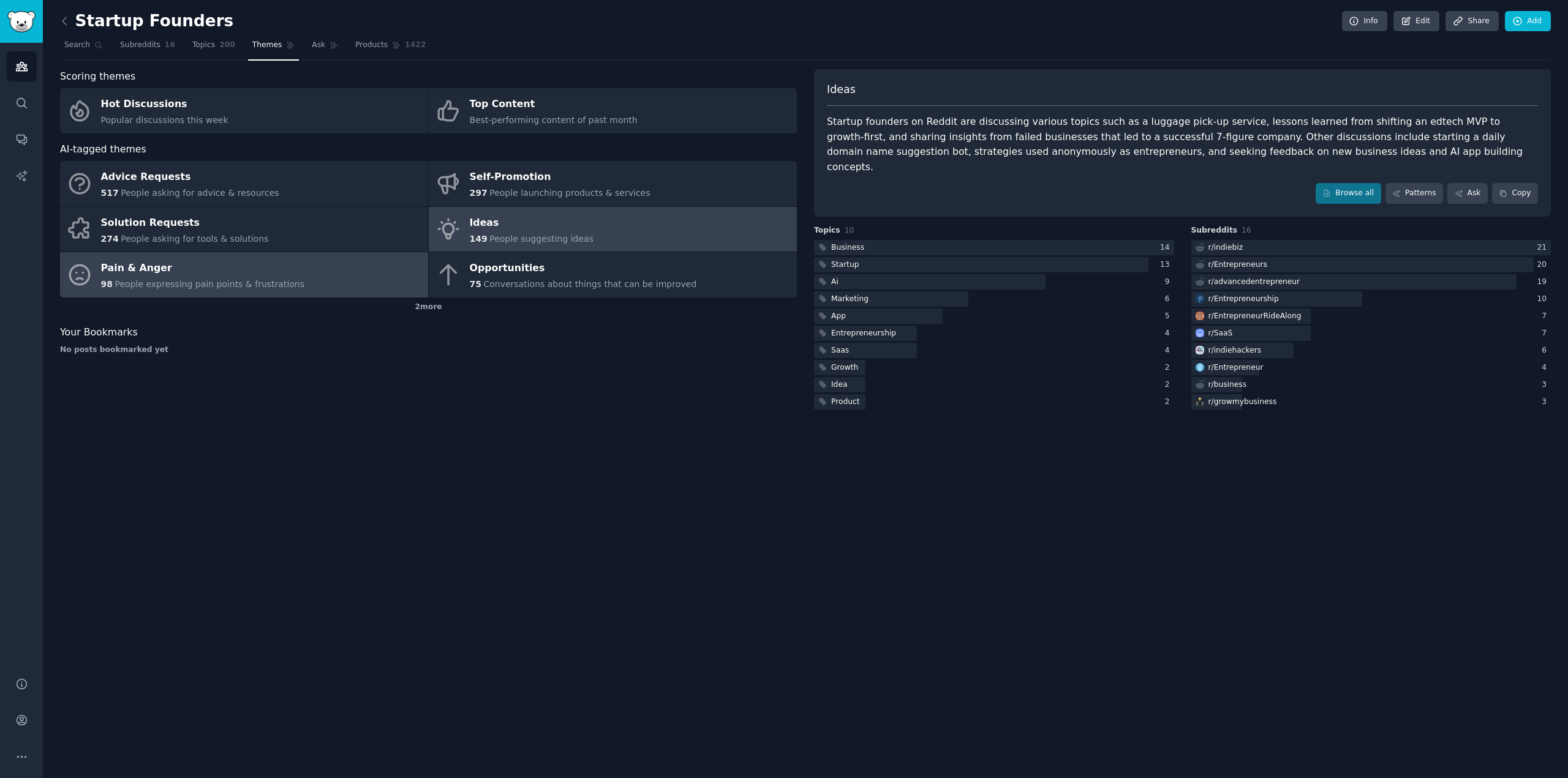
click at [258, 271] on div "Pain & Anger" at bounding box center [202, 269] width 204 height 20
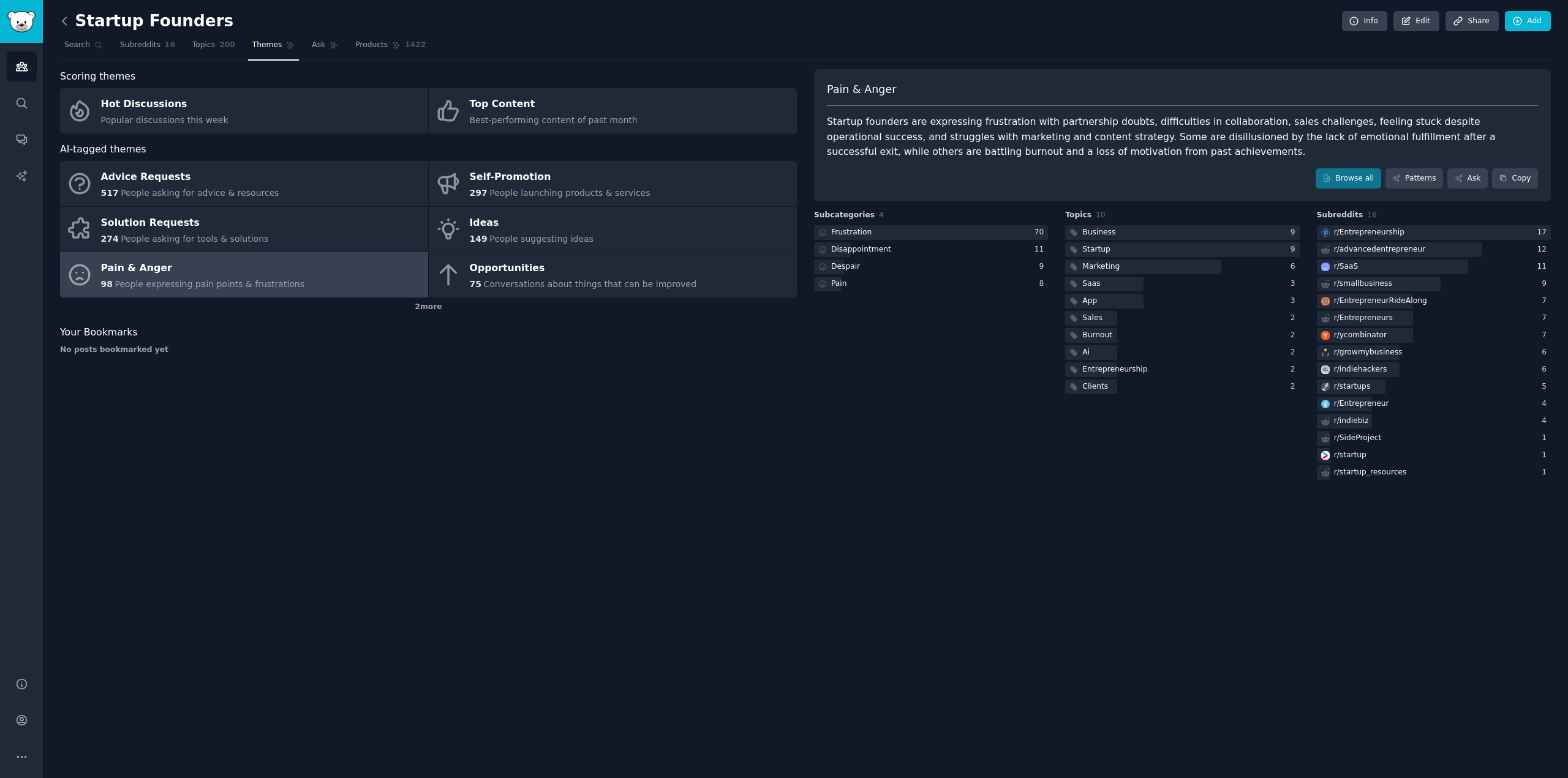
click at [67, 23] on icon at bounding box center [64, 21] width 13 height 13
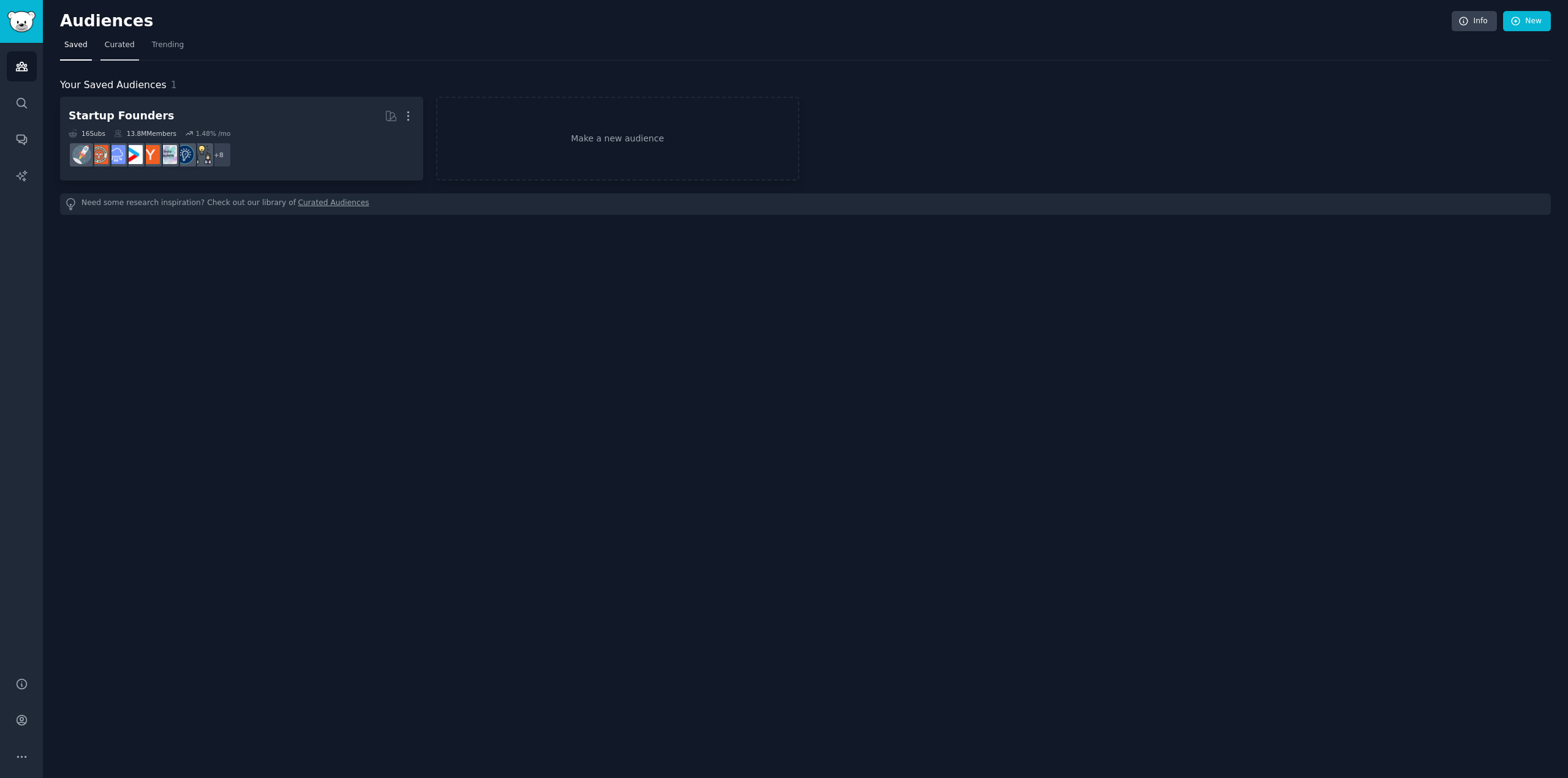
click at [108, 50] on span "Curated" at bounding box center [120, 45] width 30 height 11
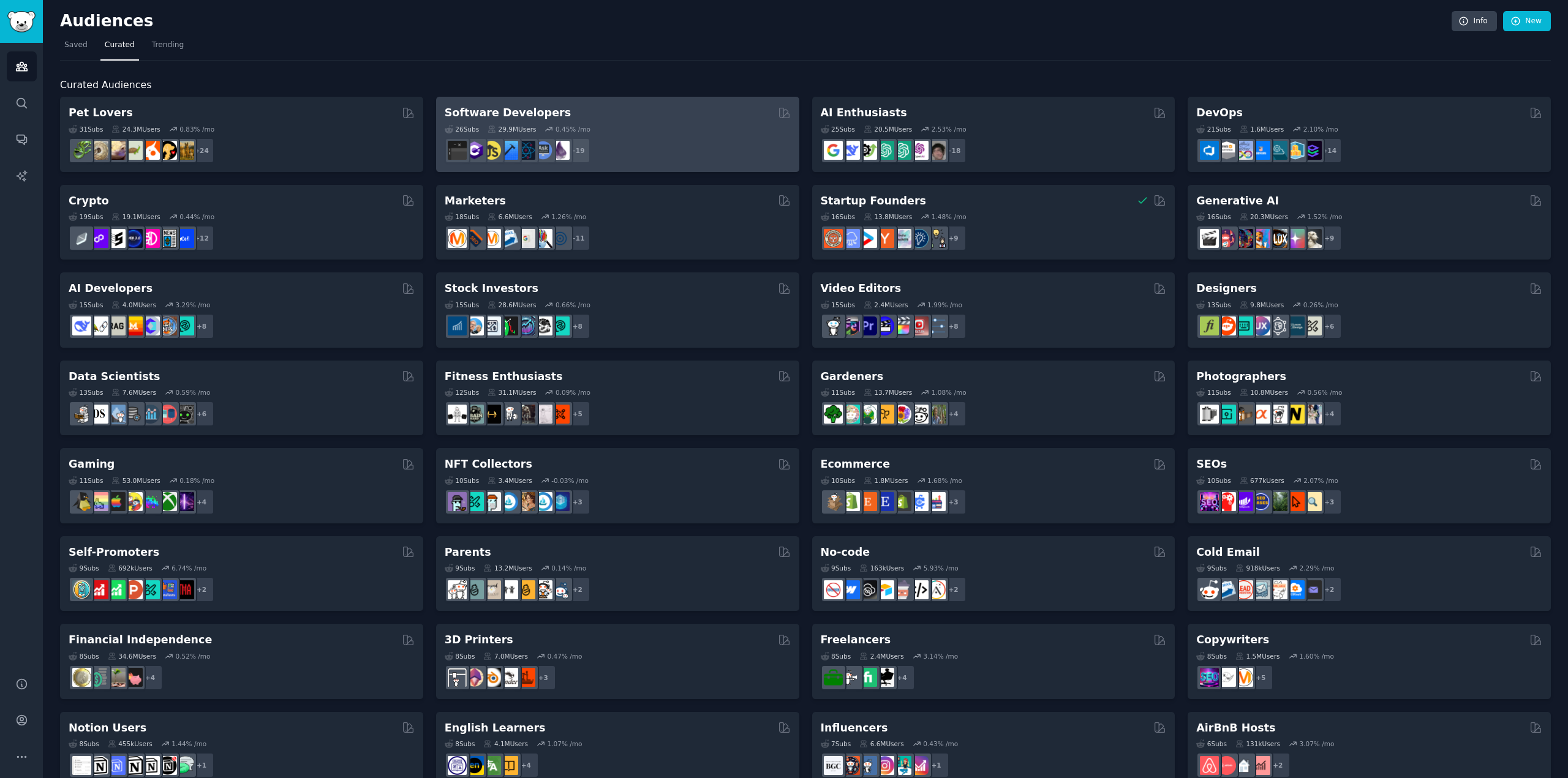
click at [682, 132] on div "26 Sub s 29.9M Users 0.45 % /mo" at bounding box center [617, 129] width 346 height 8
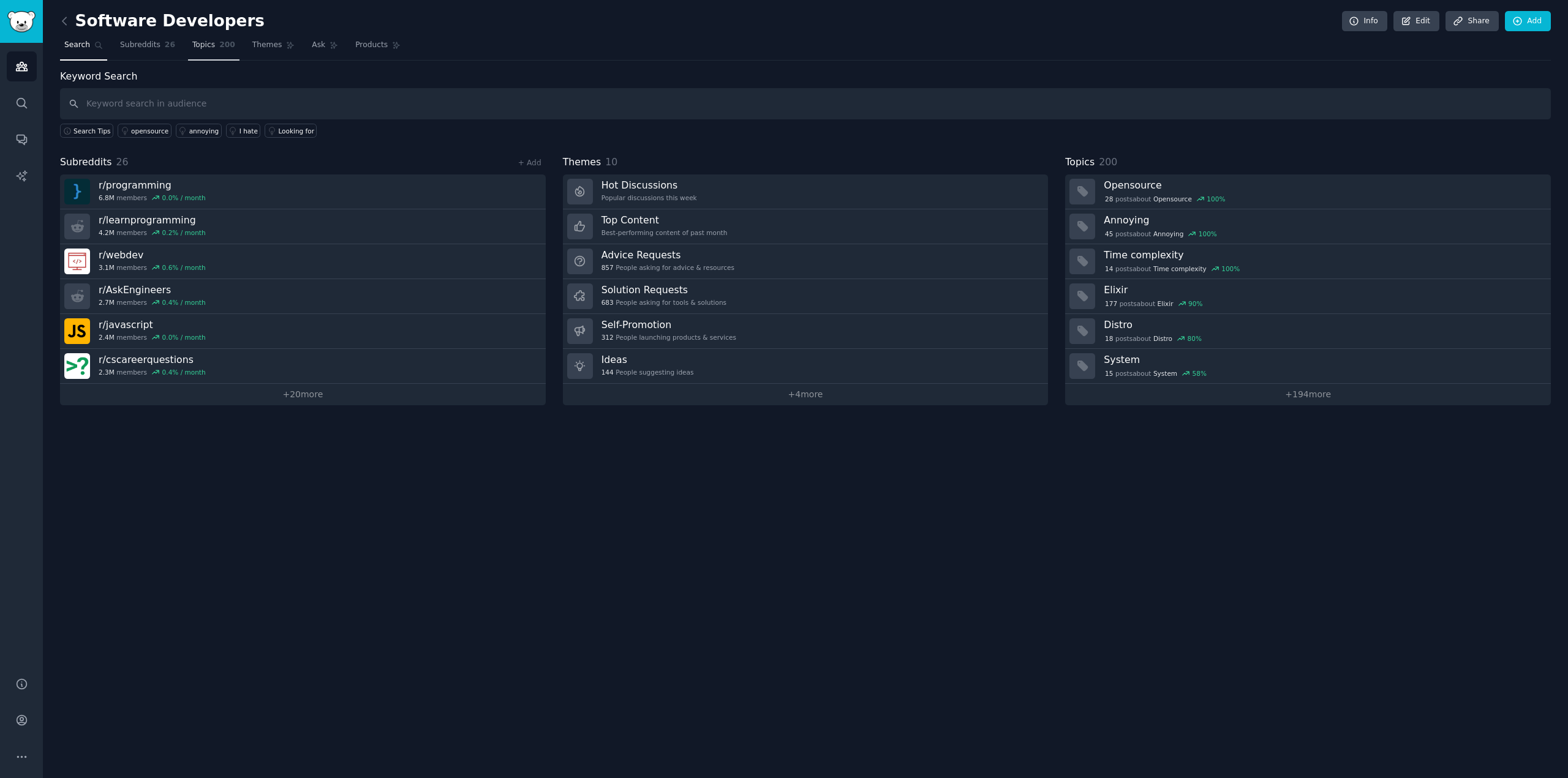
click at [211, 53] on link "Topics 200" at bounding box center [214, 48] width 51 height 25
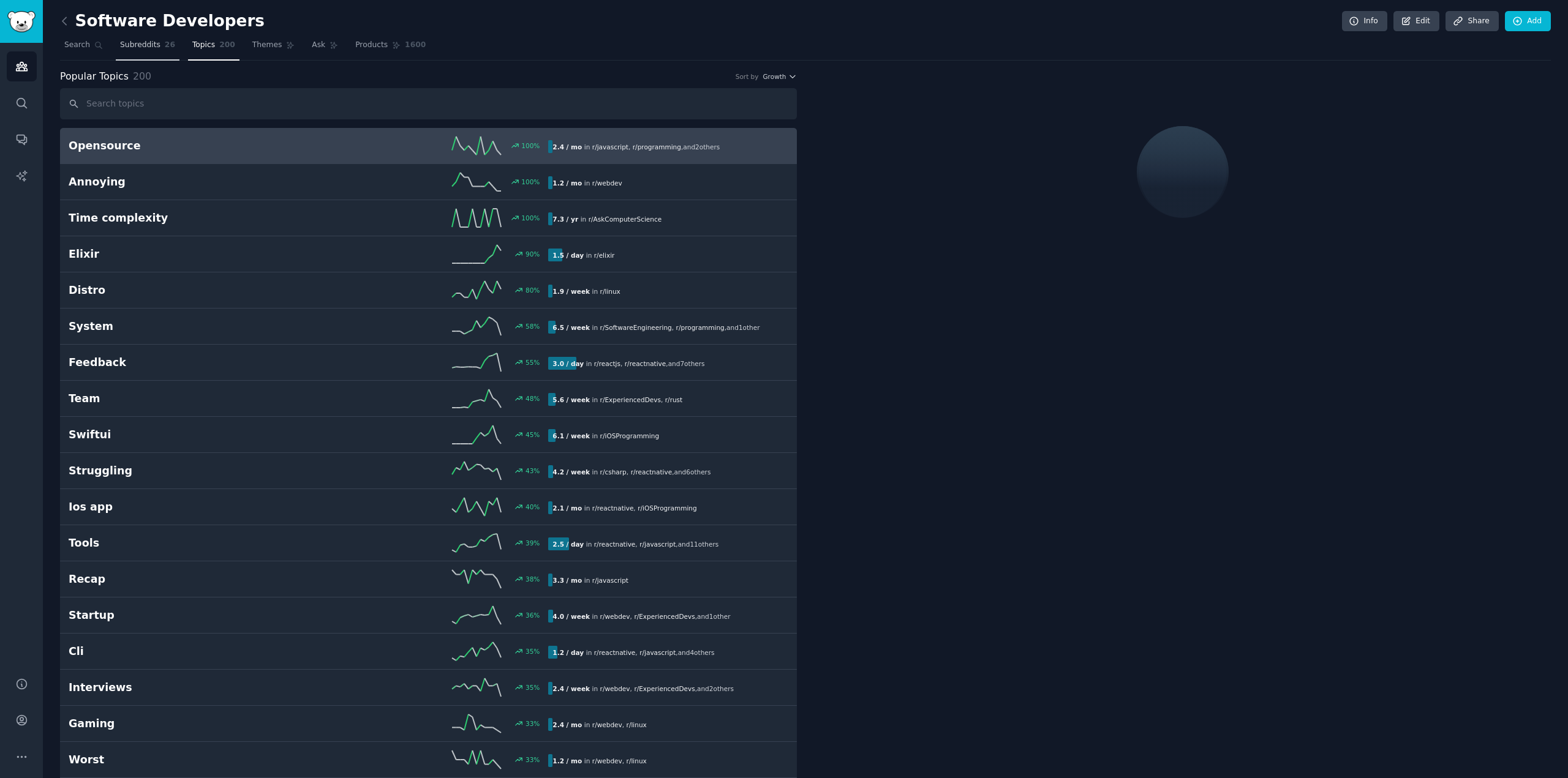
click at [147, 59] on link "Subreddits 26" at bounding box center [147, 48] width 64 height 25
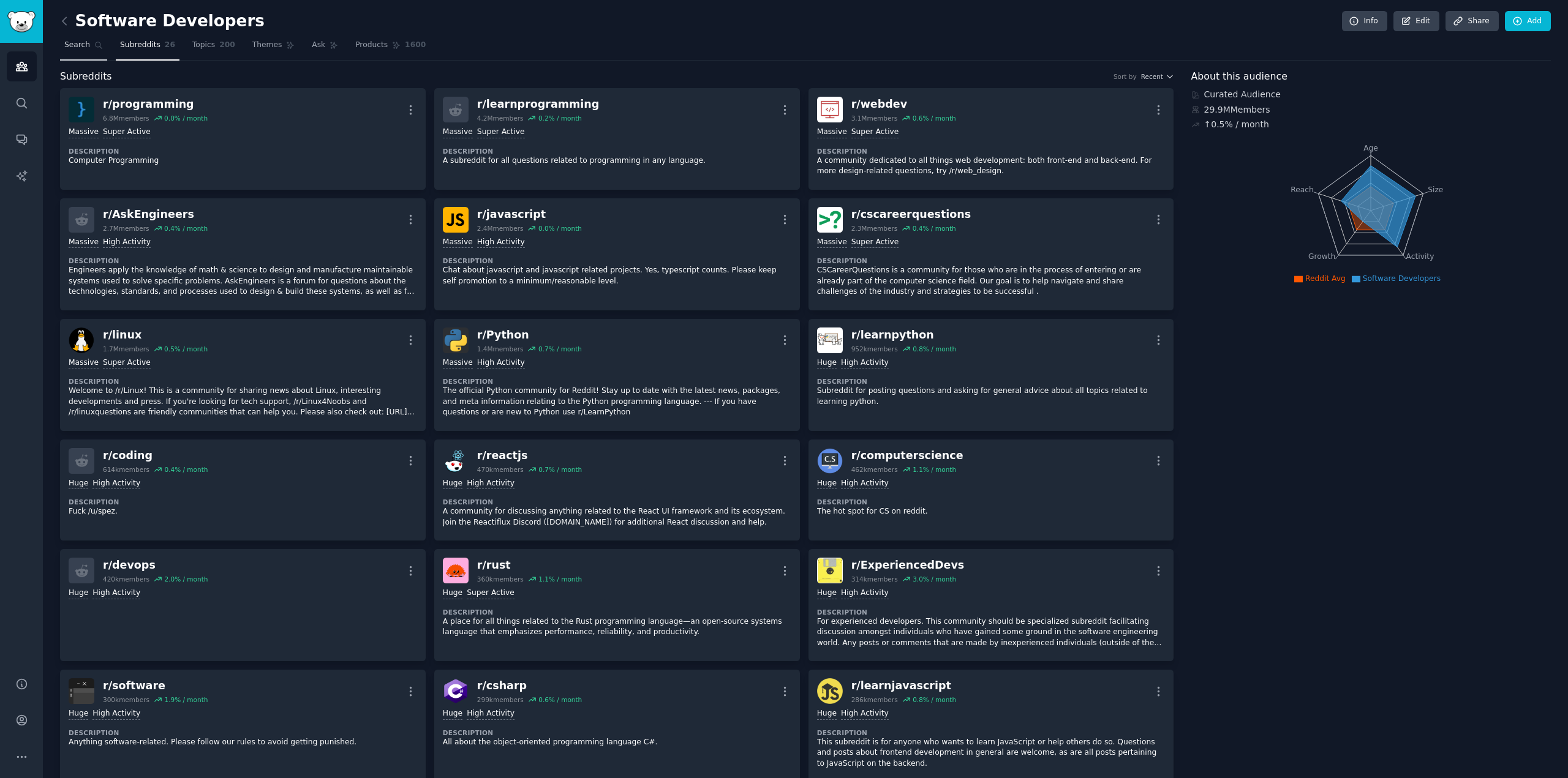
click at [70, 54] on link "Search" at bounding box center [83, 48] width 47 height 25
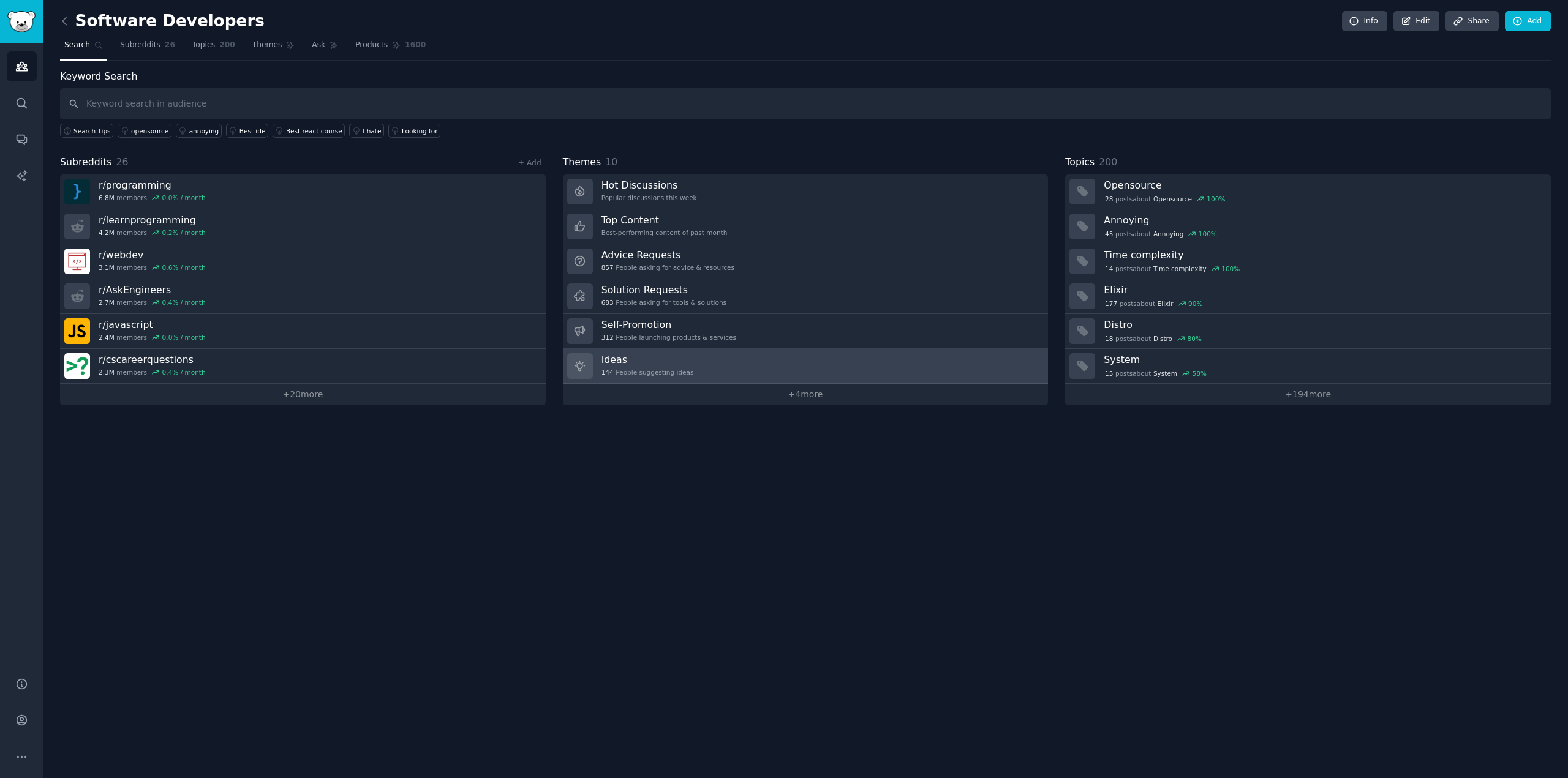
click at [737, 366] on link "Ideas 144 People suggesting ideas" at bounding box center [805, 366] width 485 height 35
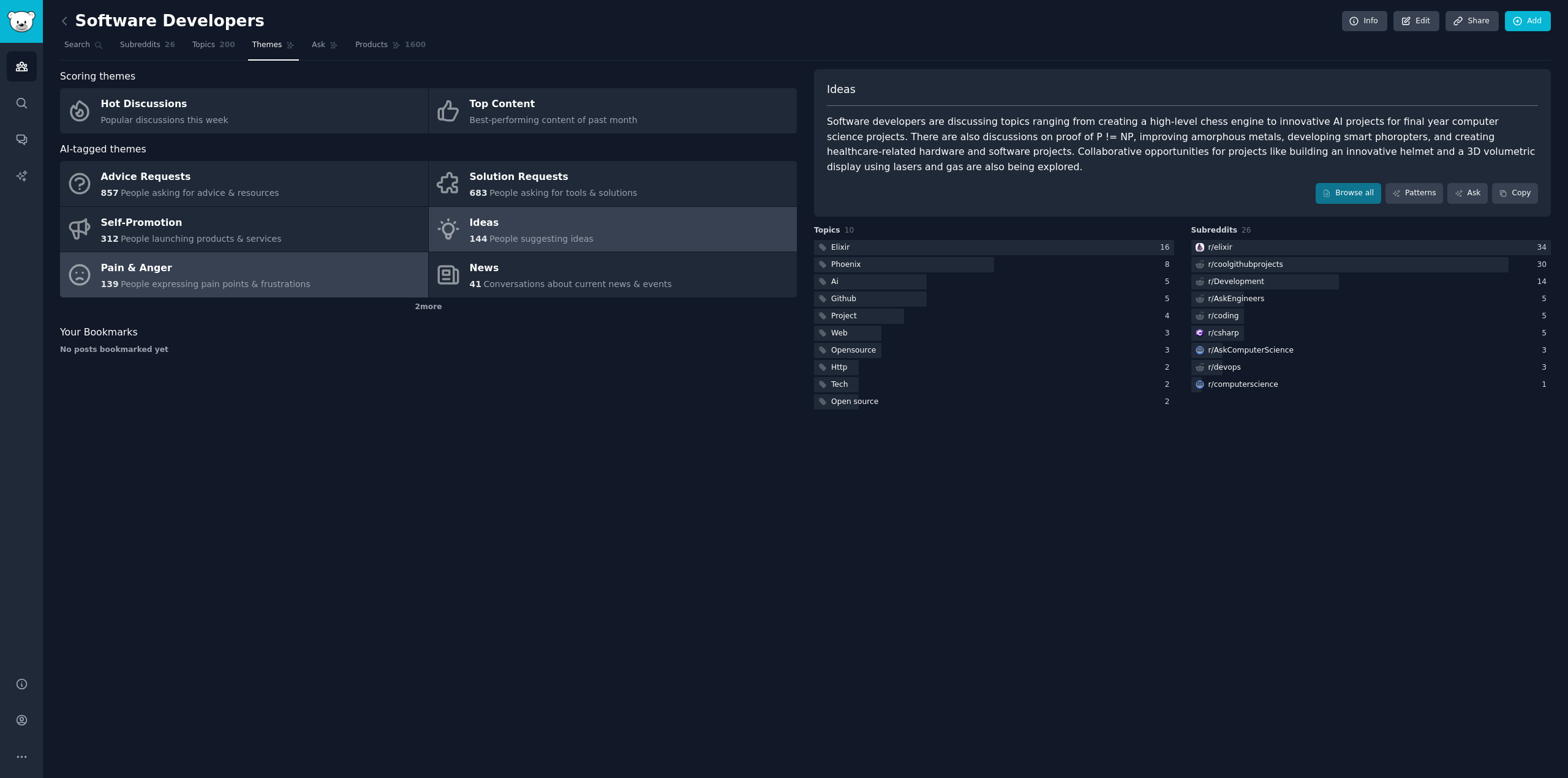
click at [164, 286] on span "People expressing pain points & frustrations" at bounding box center [215, 284] width 190 height 10
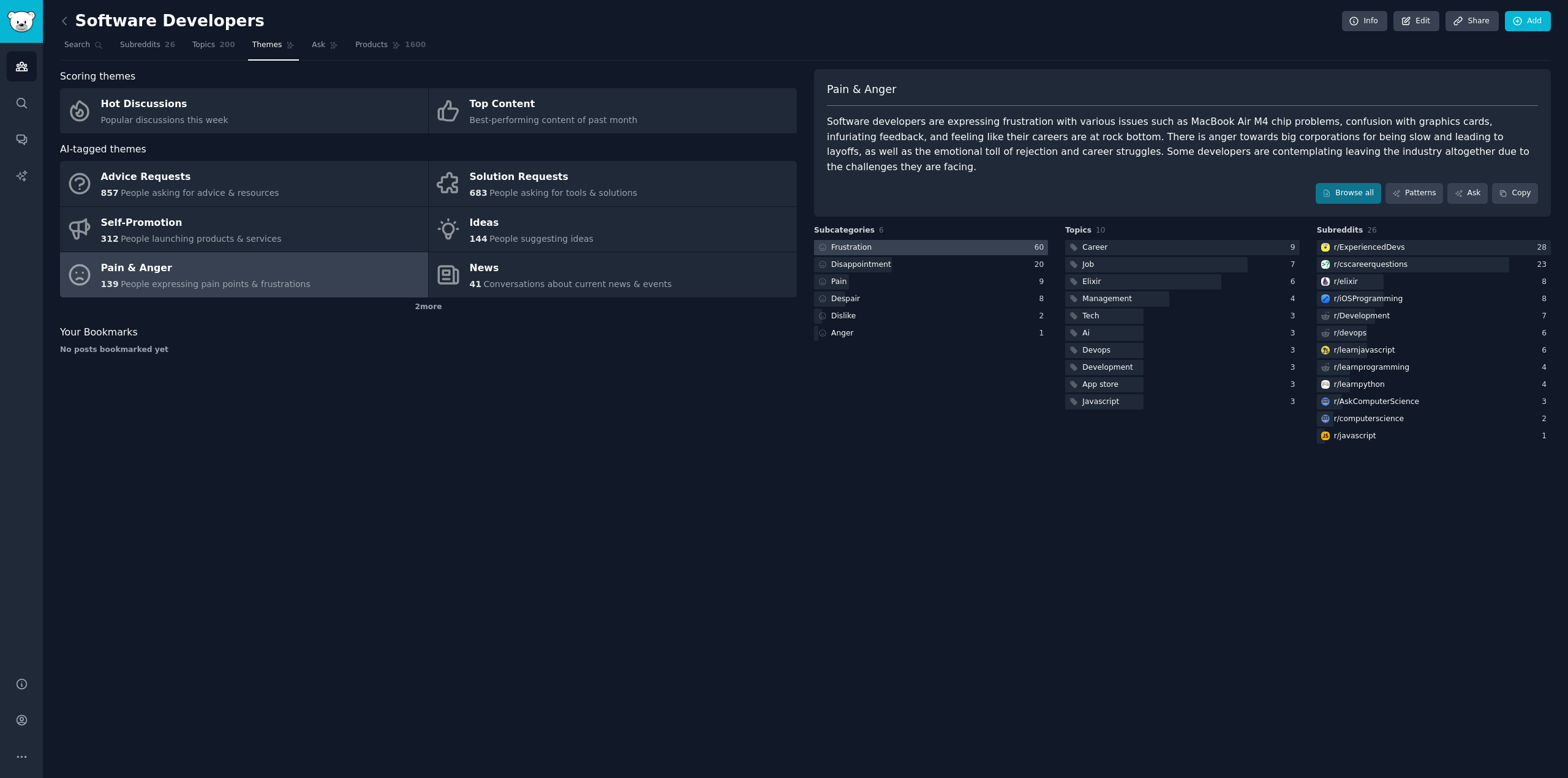
click at [967, 240] on div at bounding box center [930, 248] width 234 height 16
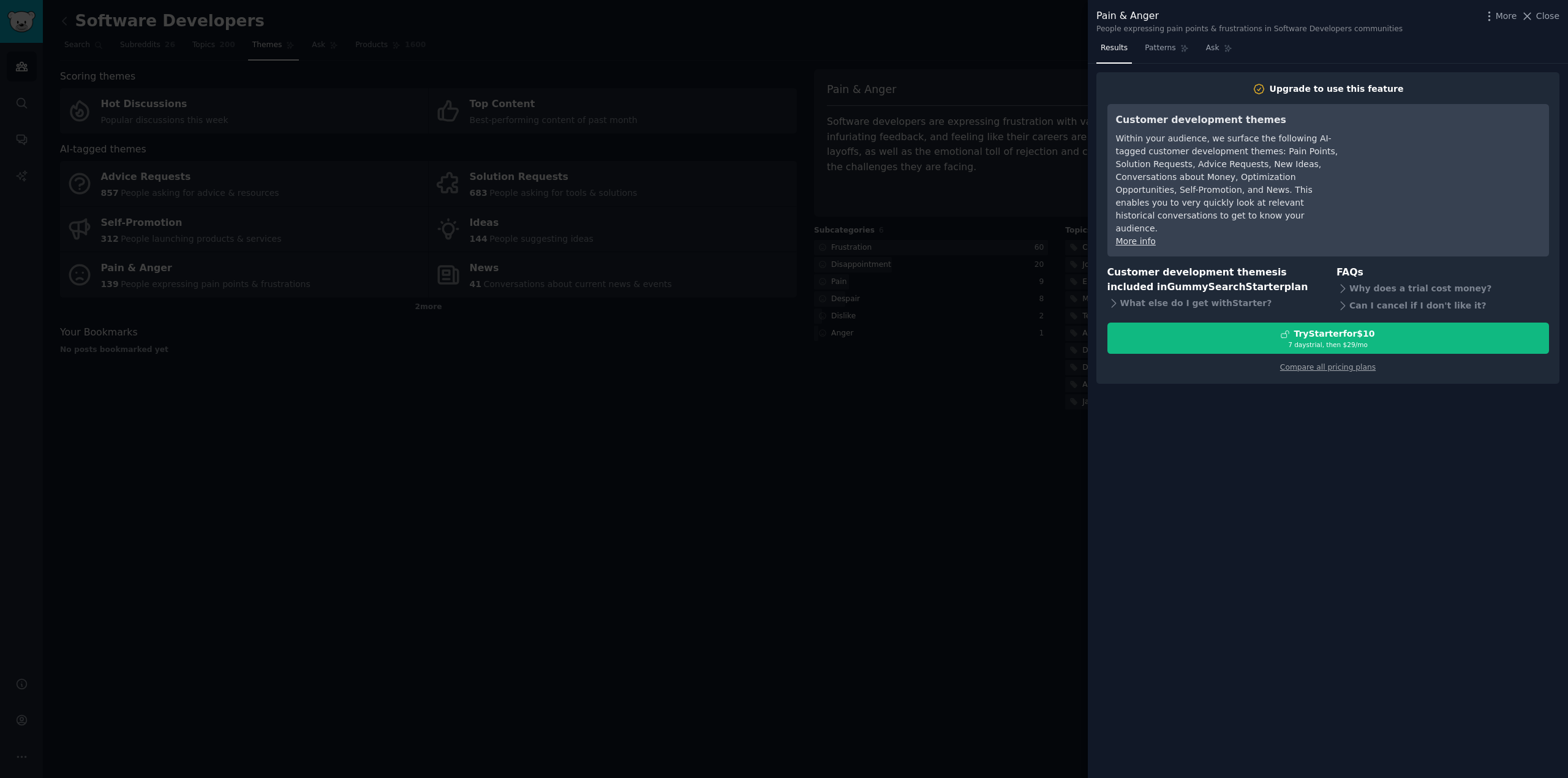
click at [612, 540] on div at bounding box center [784, 389] width 1568 height 778
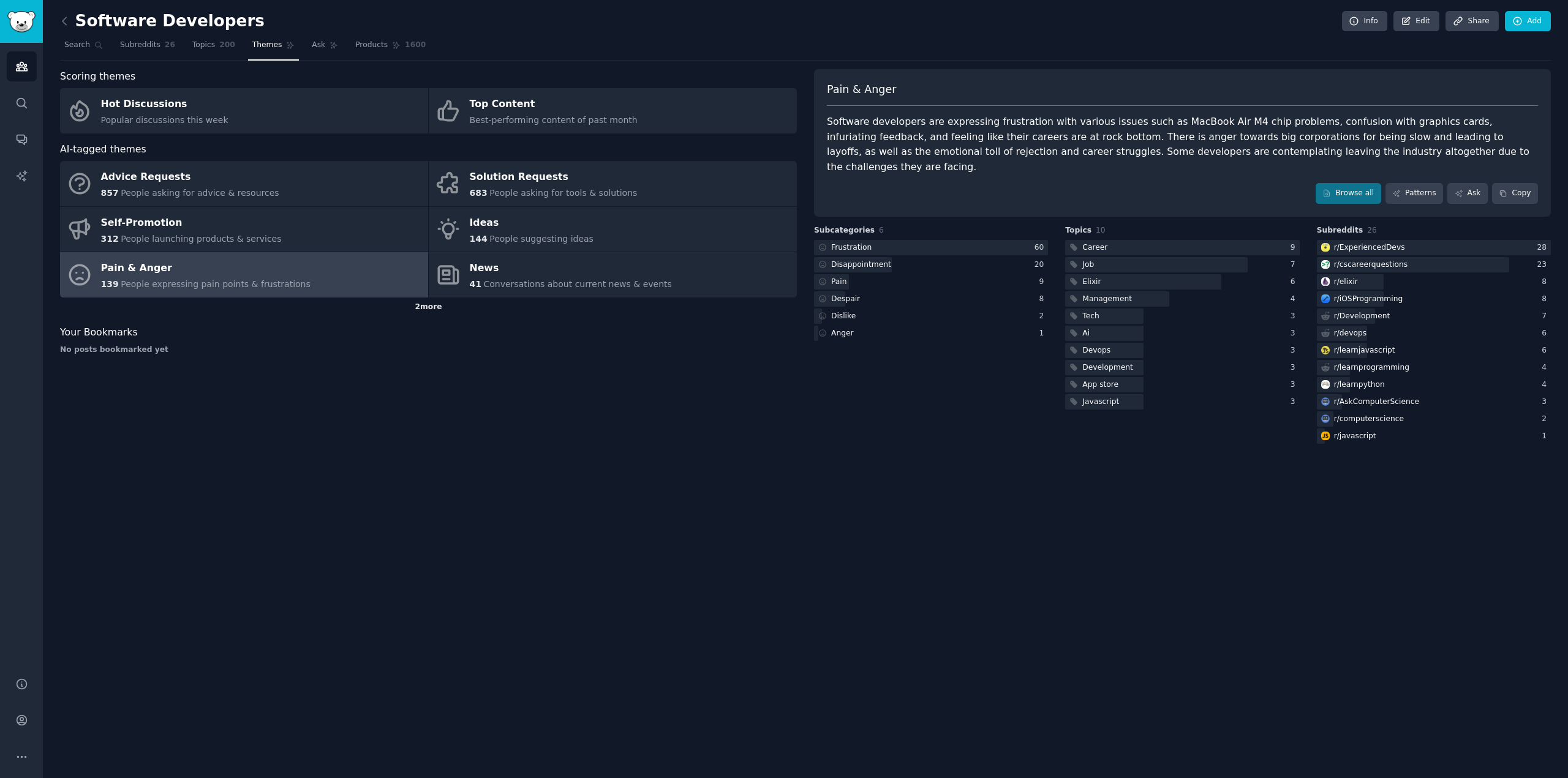
click at [441, 307] on div "2 more" at bounding box center [428, 308] width 737 height 20
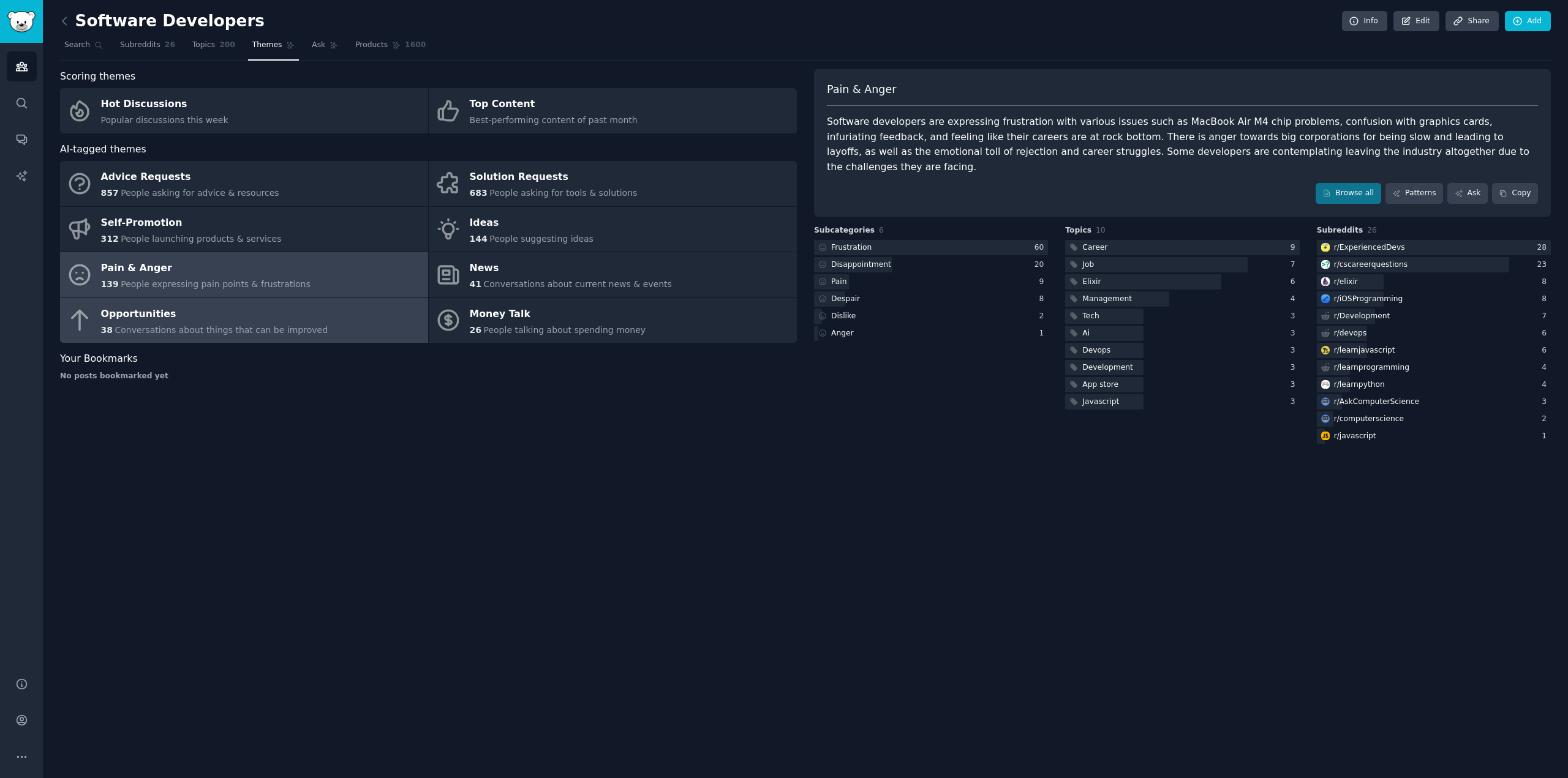
click at [259, 311] on div "Opportunities" at bounding box center [214, 314] width 227 height 20
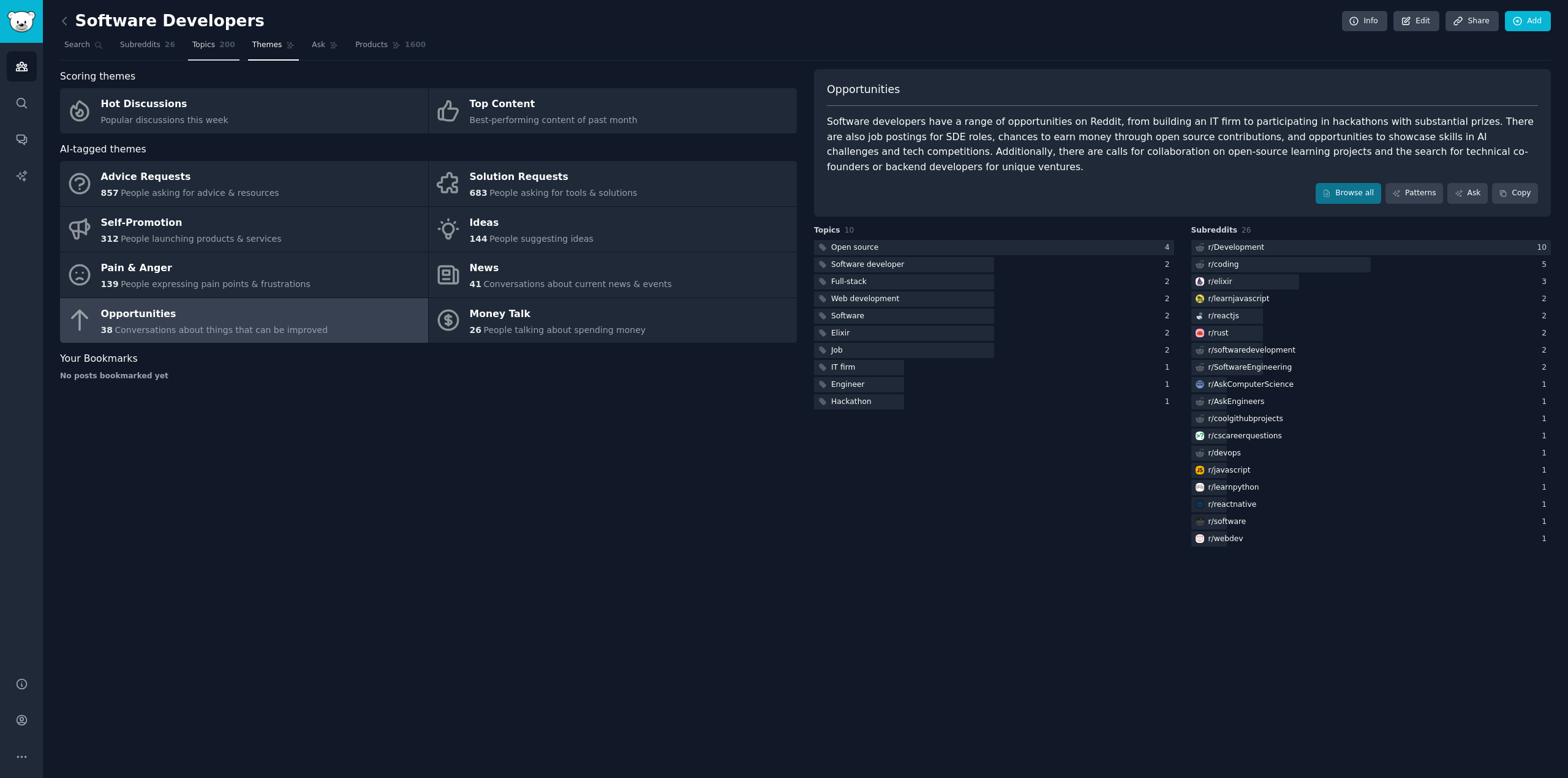
click at [206, 44] on link "Topics 200" at bounding box center [214, 48] width 51 height 25
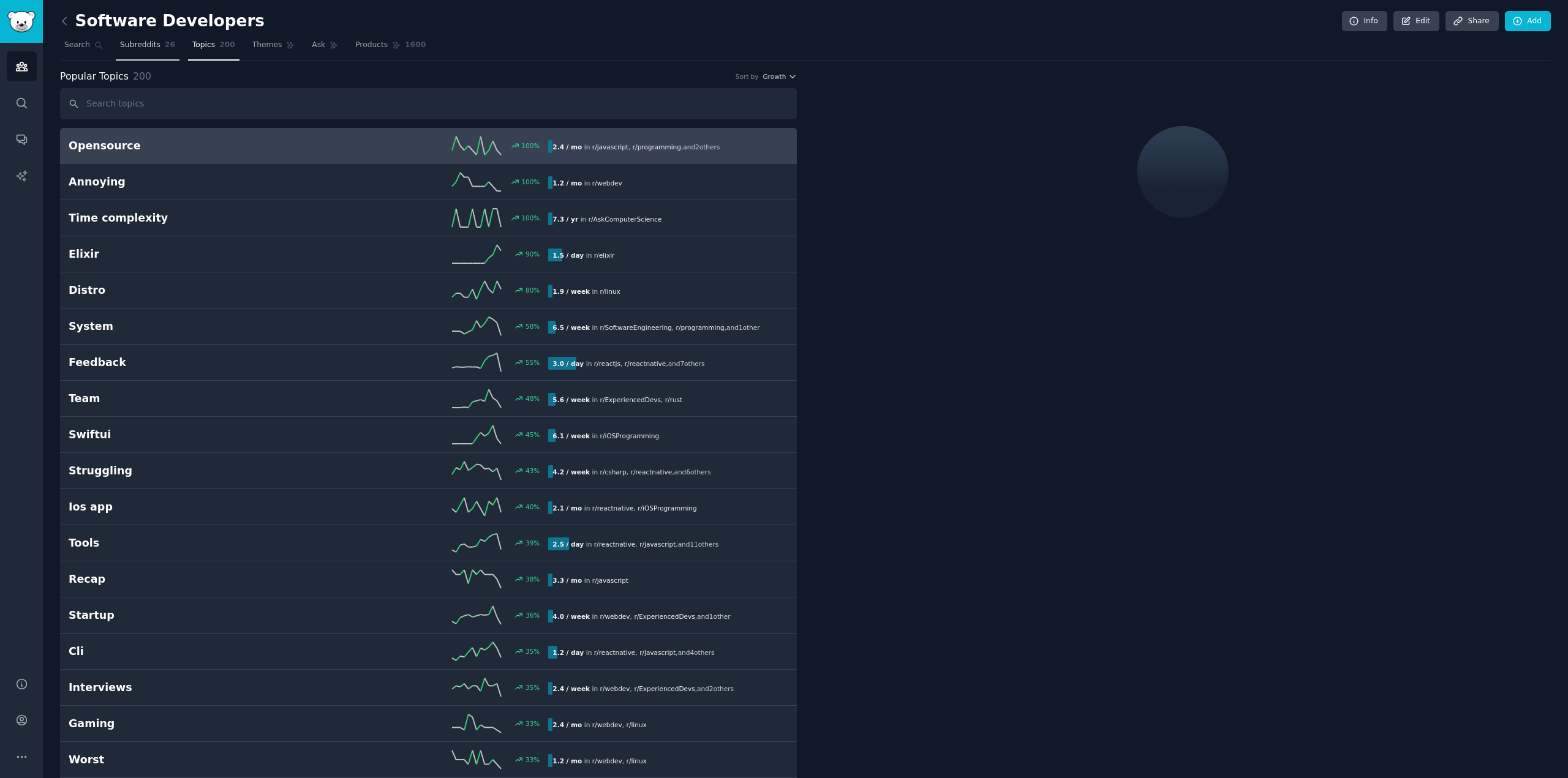
click at [136, 54] on link "Subreddits 26" at bounding box center [147, 48] width 64 height 25
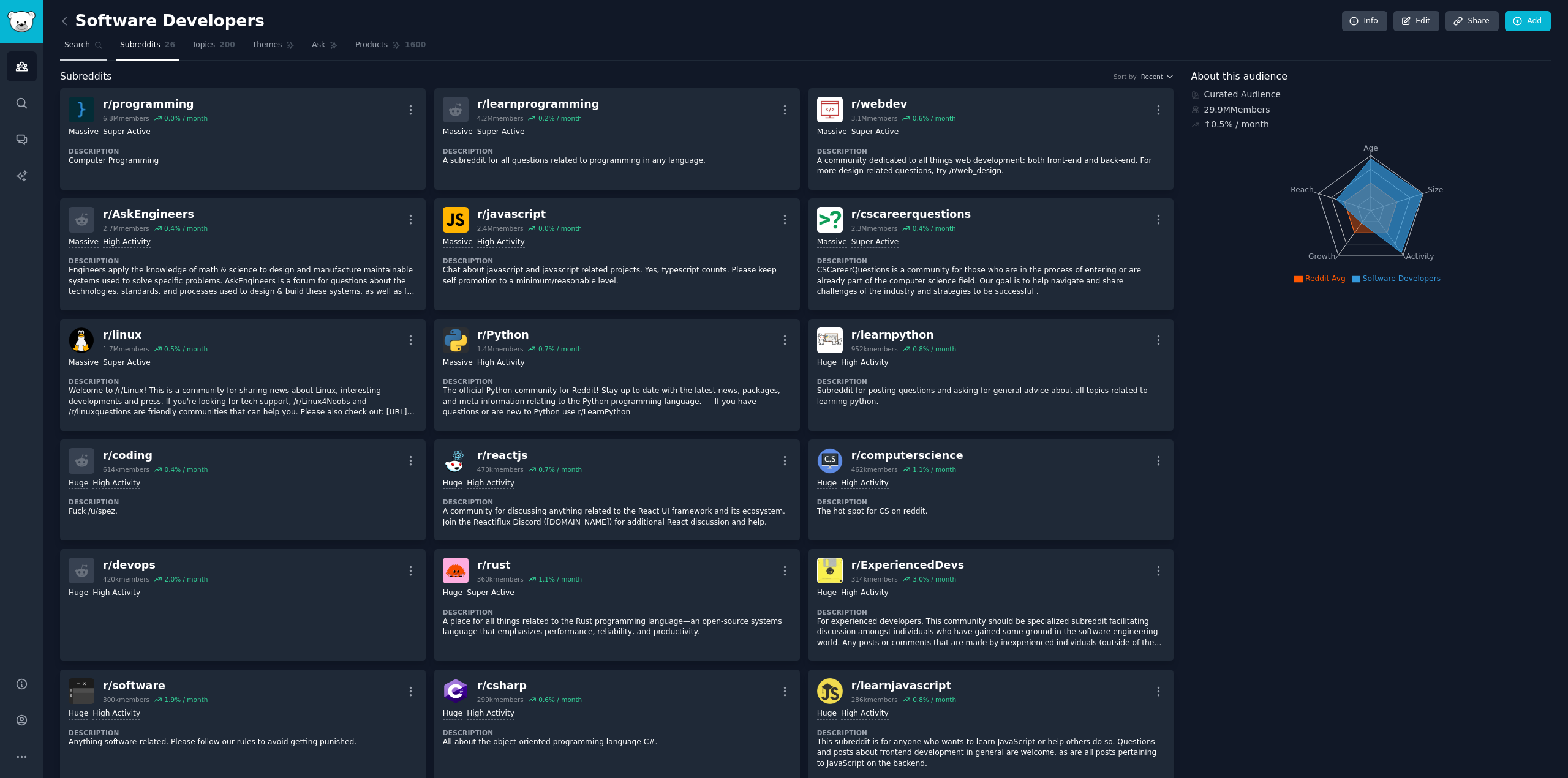
click at [96, 46] on icon at bounding box center [98, 45] width 8 height 8
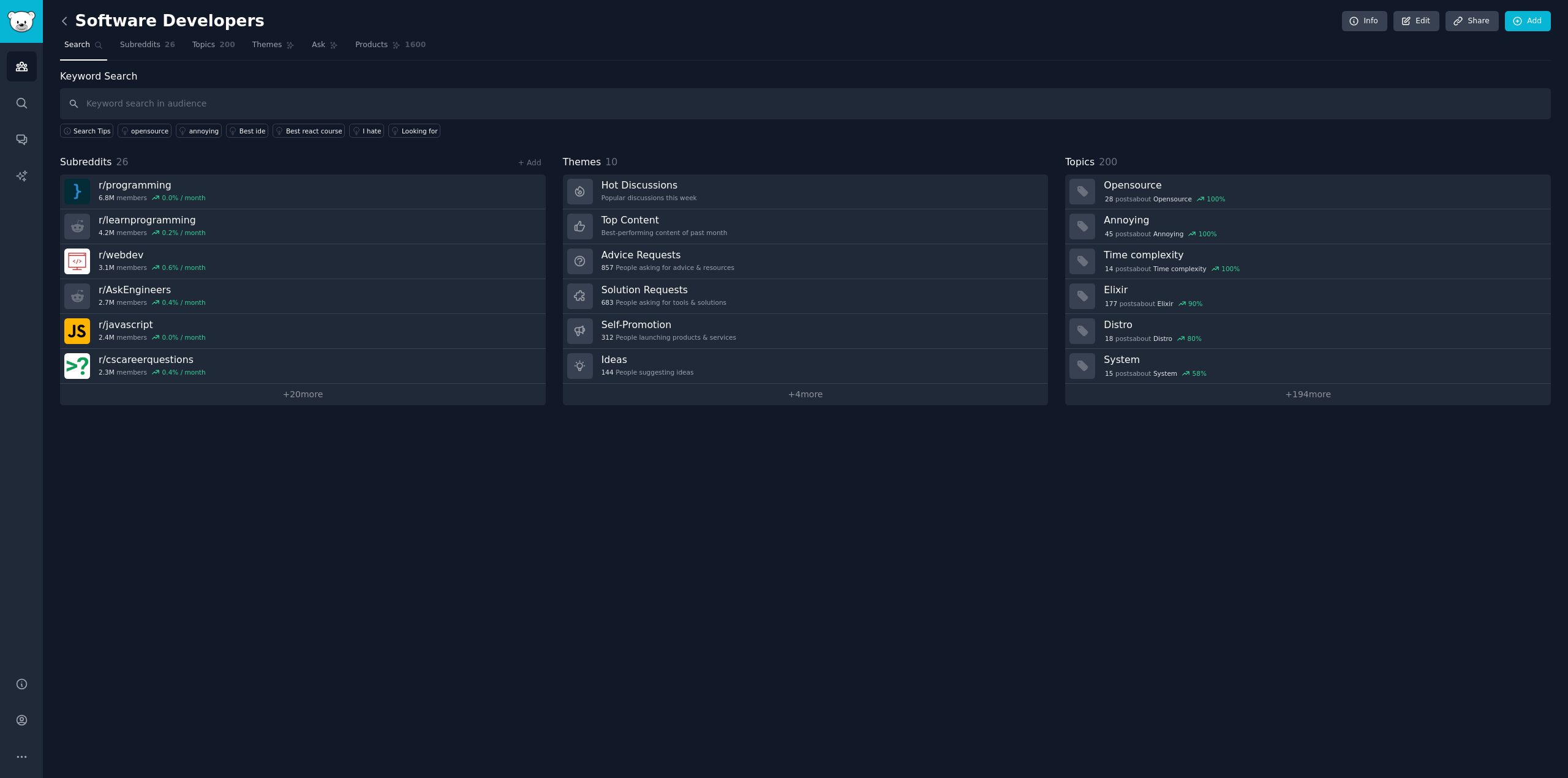
click at [64, 20] on icon at bounding box center [64, 21] width 13 height 13
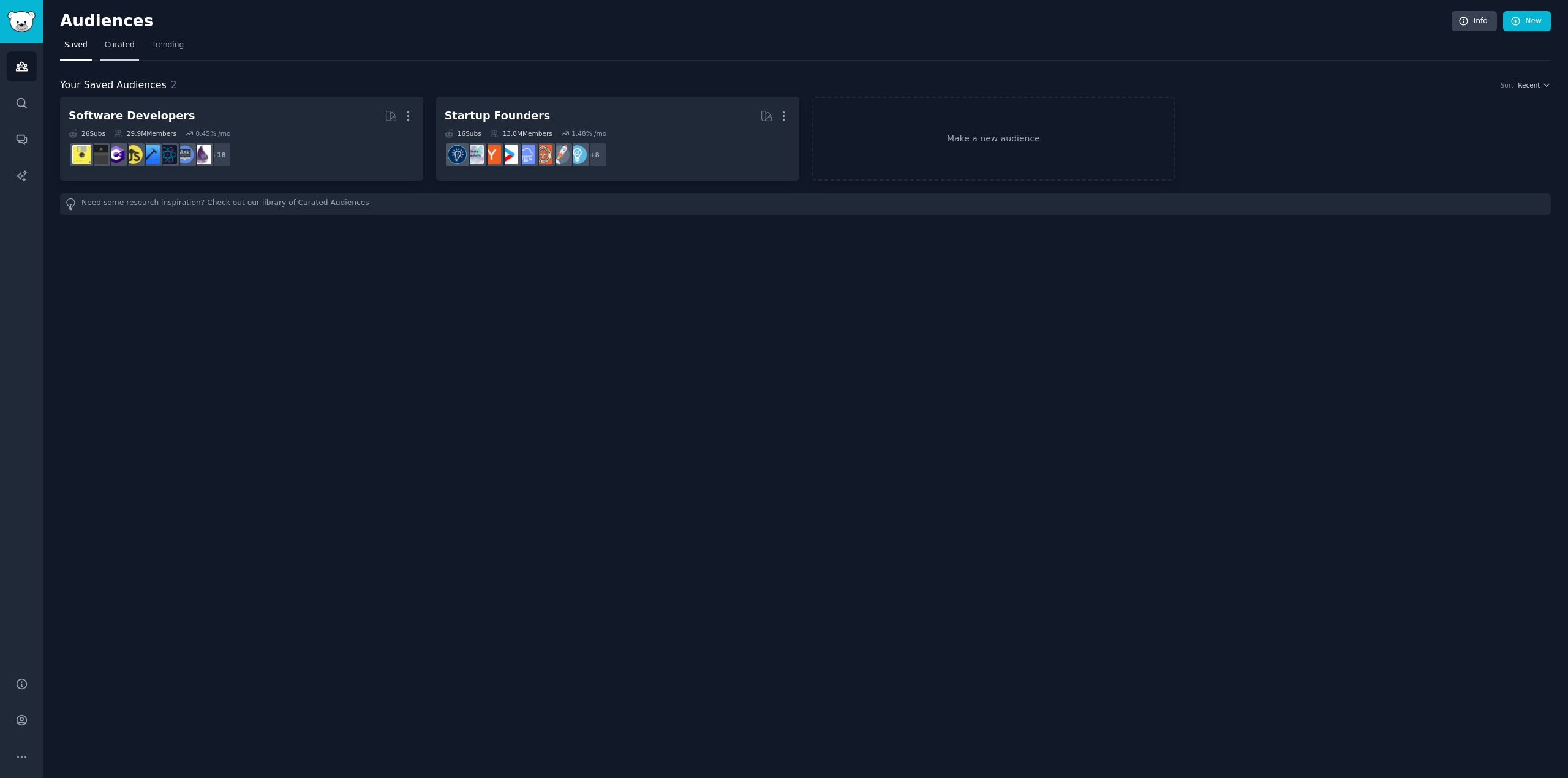
click at [117, 46] on span "Curated" at bounding box center [120, 45] width 30 height 11
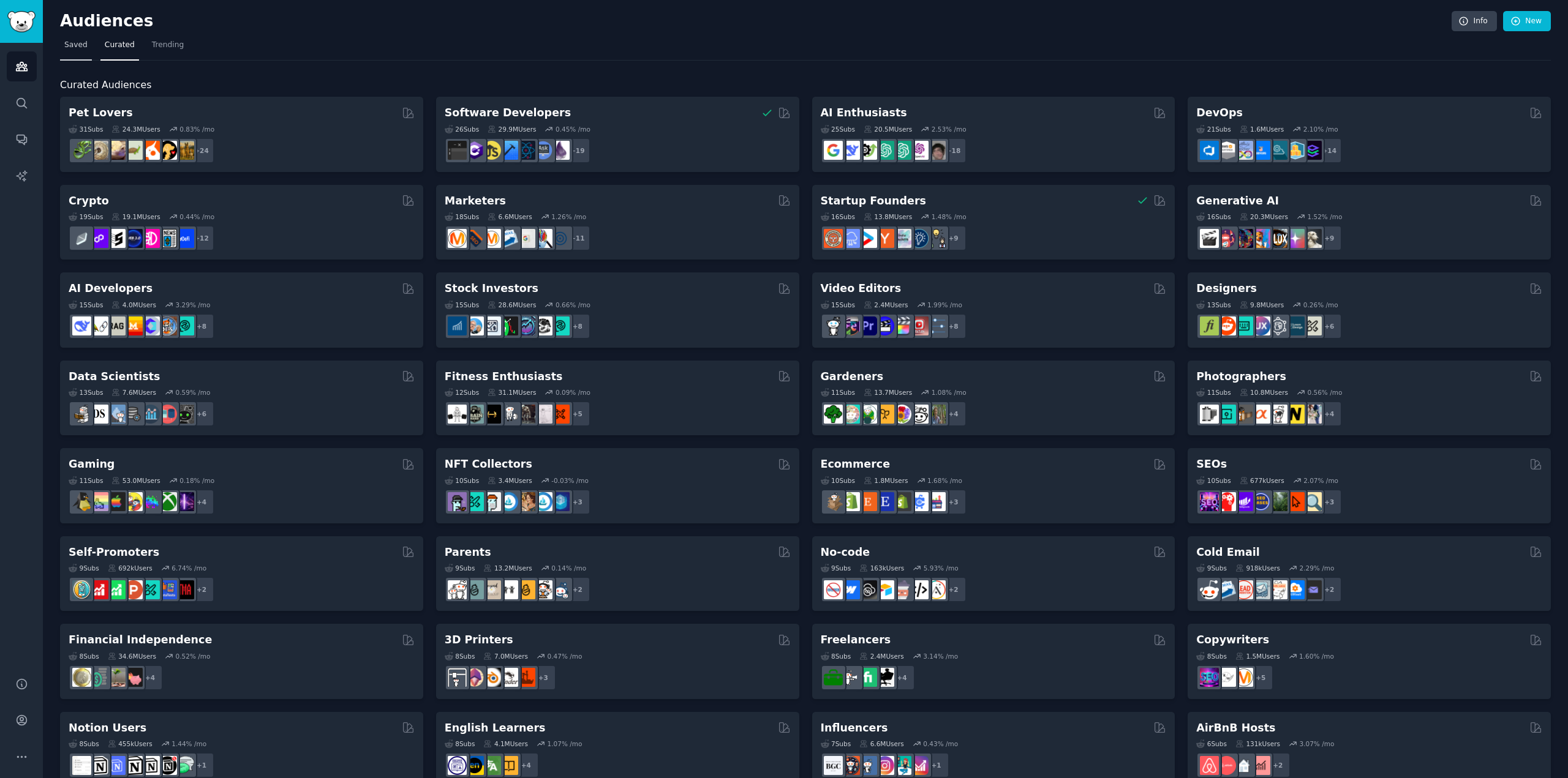
click at [73, 42] on span "Saved" at bounding box center [76, 45] width 23 height 11
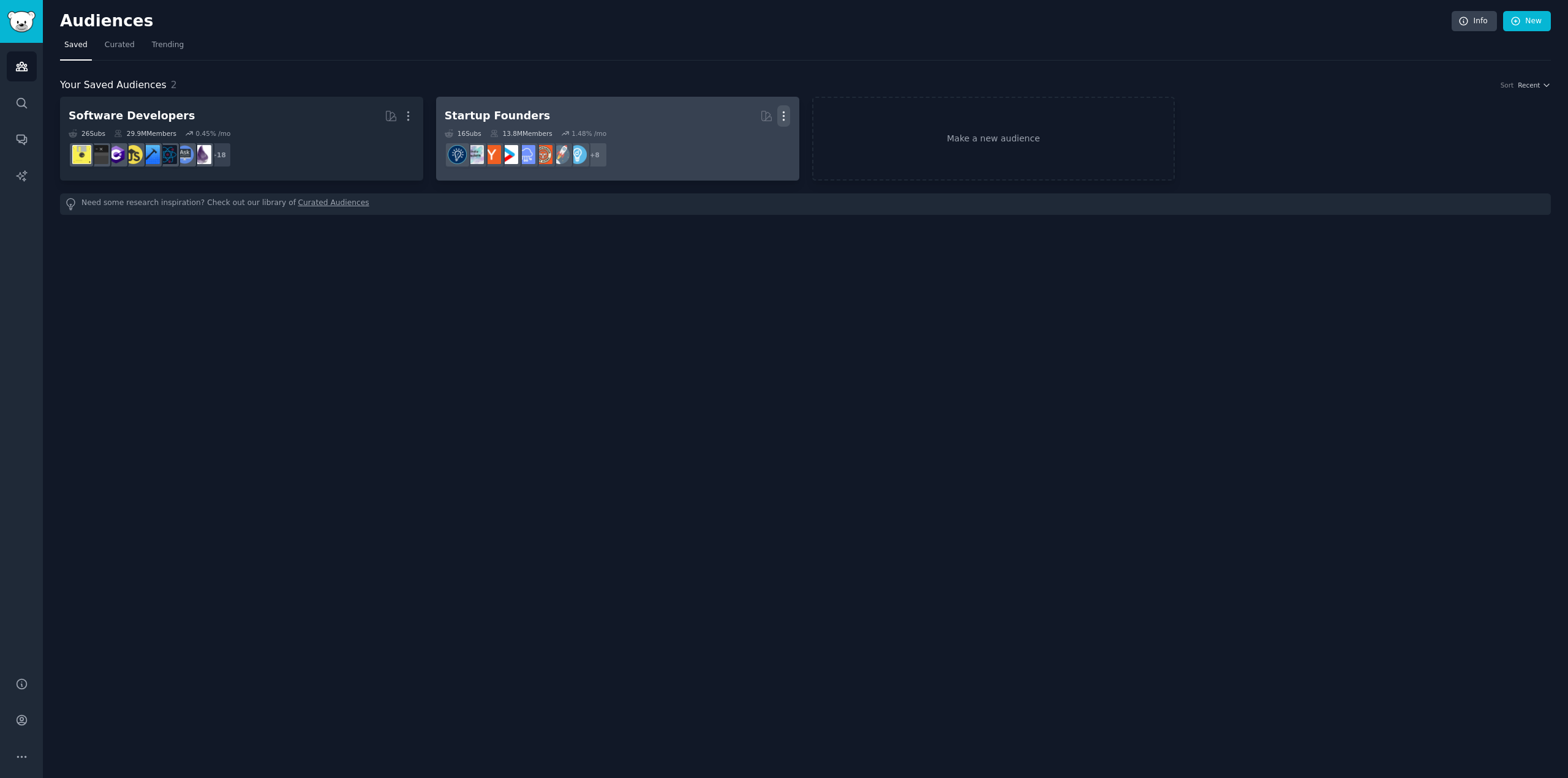
click at [784, 115] on icon "button" at bounding box center [783, 116] width 1 height 8
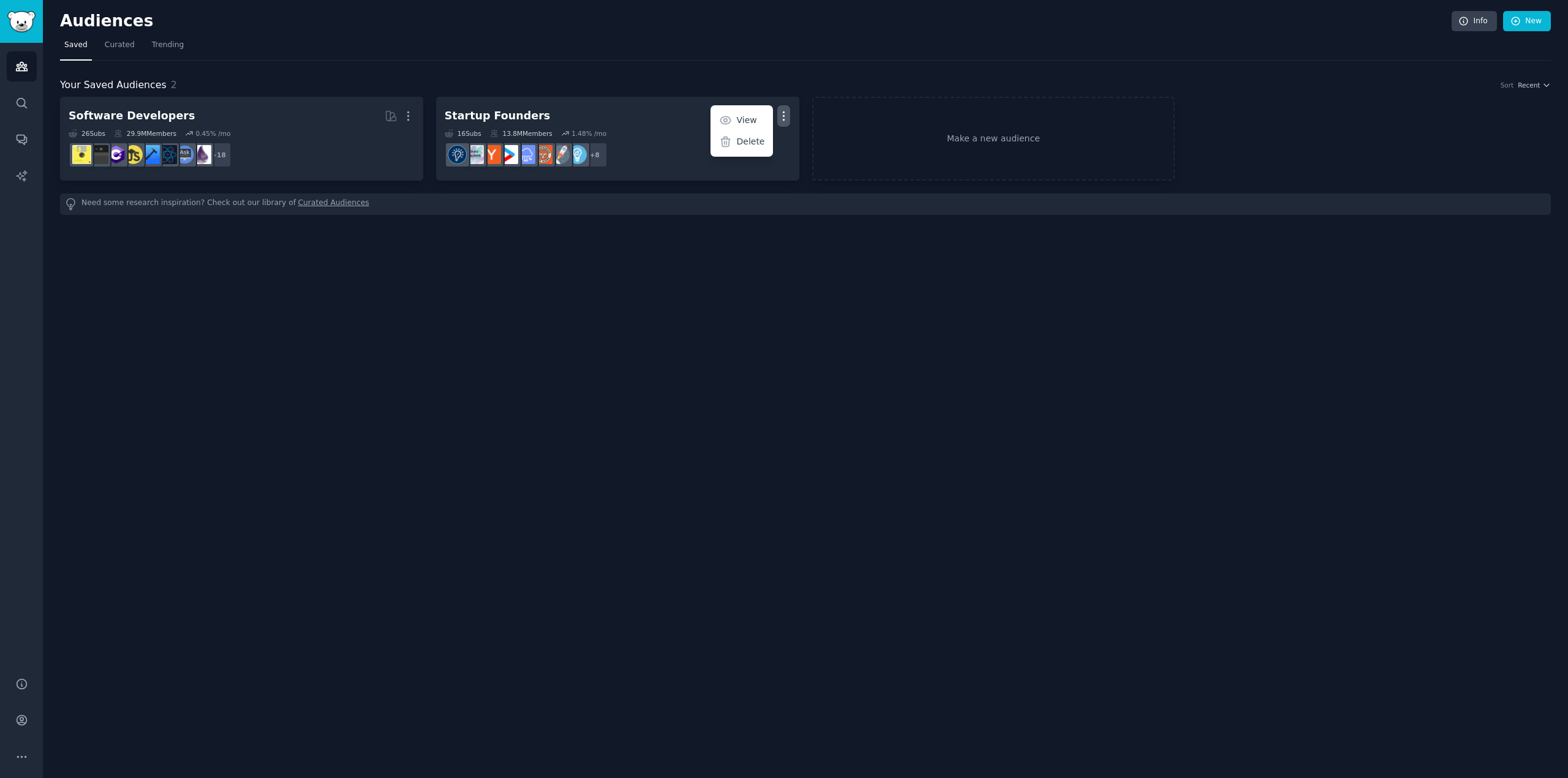
drag, startPoint x: 826, startPoint y: 351, endPoint x: 808, endPoint y: 219, distance: 133.2
click at [826, 343] on div "Audiences Info New Saved Curated Trending Your Saved Audiences 2 Sort Recent So…" at bounding box center [805, 389] width 1525 height 778
click at [1018, 149] on link "Make a new audience" at bounding box center [994, 139] width 363 height 84
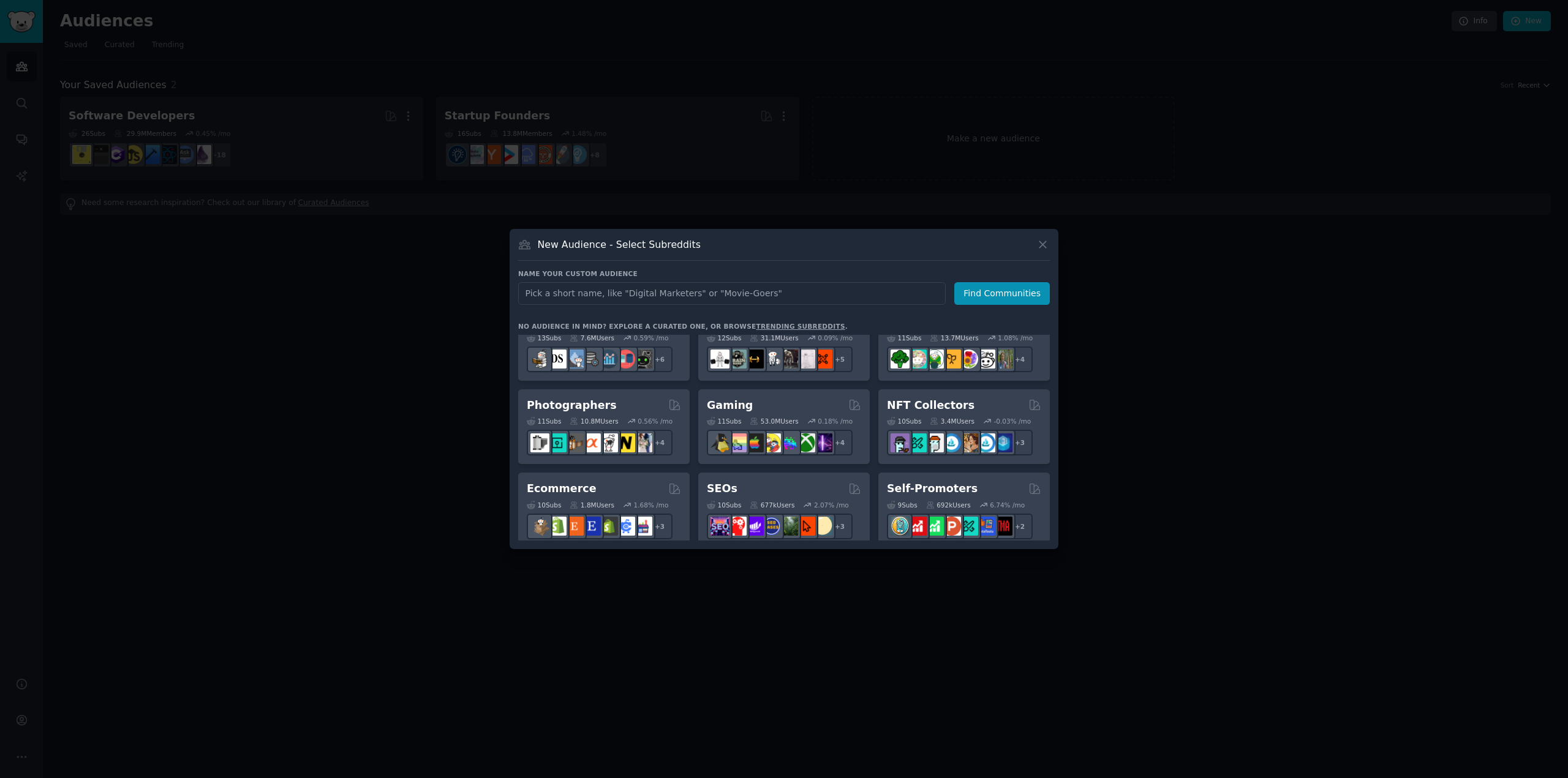
scroll to position [367, 0]
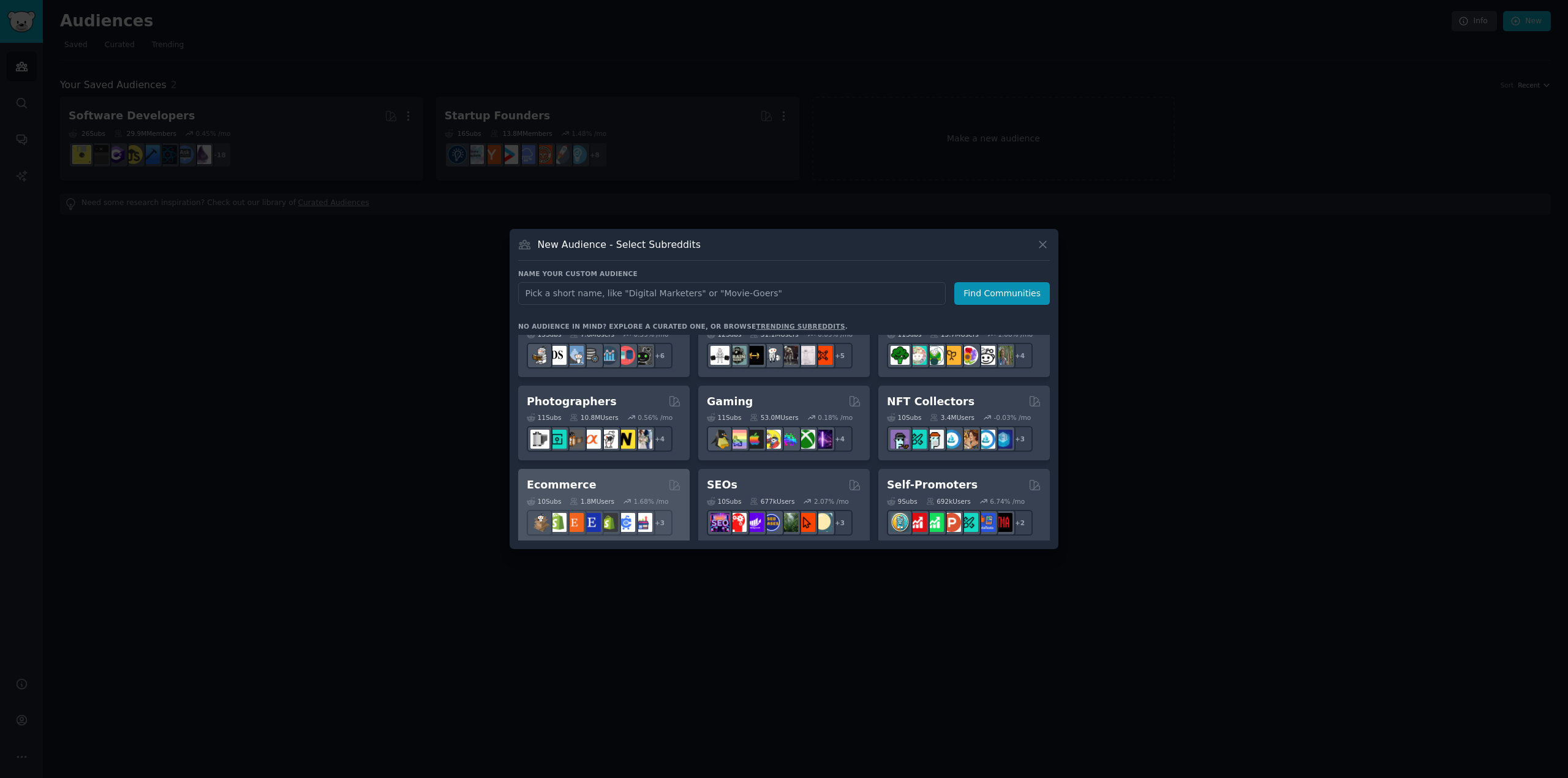
click at [616, 483] on div "Ecommerce" at bounding box center [603, 485] width 154 height 16
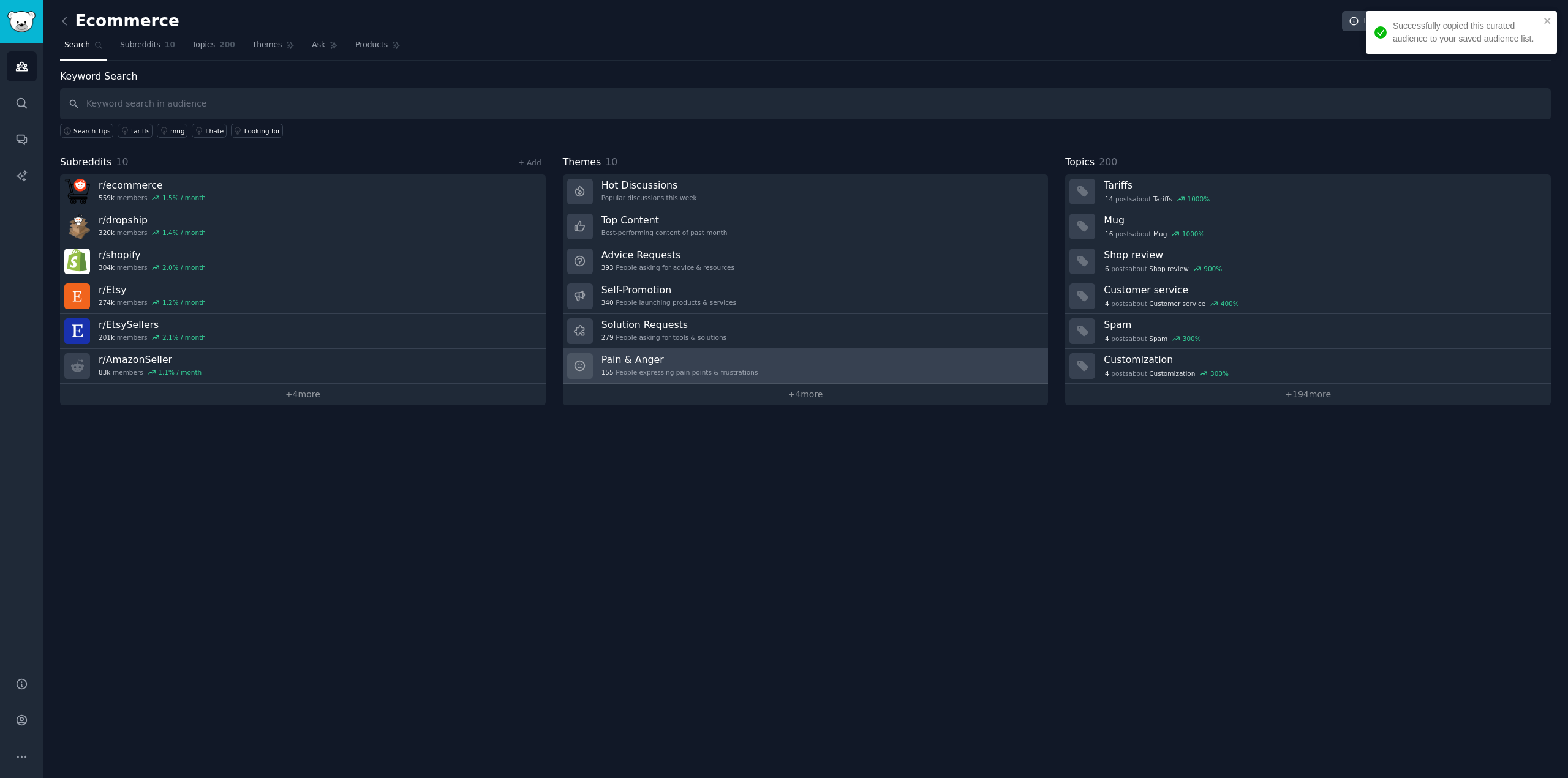
click at [680, 353] on h3 "Pain & Anger" at bounding box center [680, 360] width 157 height 13
